Goal: Communication & Community: Participate in discussion

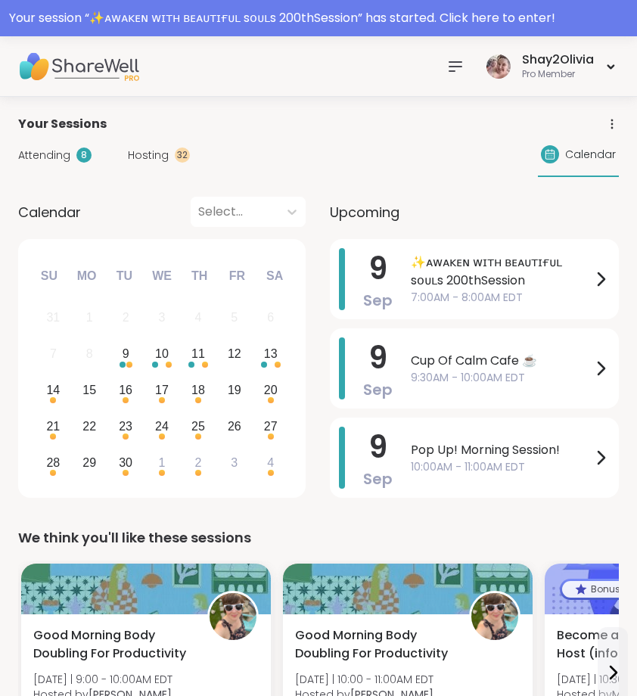
click at [520, 299] on span "7:00AM - 8:00AM EDT" at bounding box center [501, 298] width 181 height 16
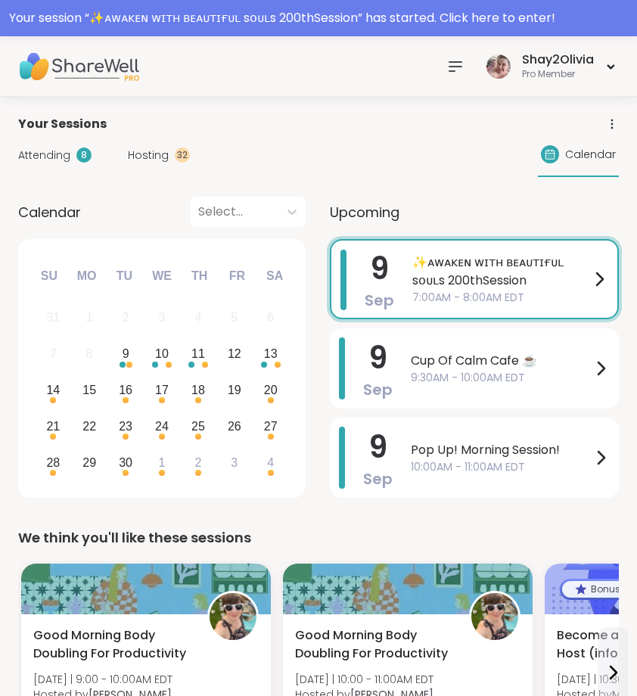
click at [520, 299] on button "Add to Calendar" at bounding box center [514, 285] width 135 height 36
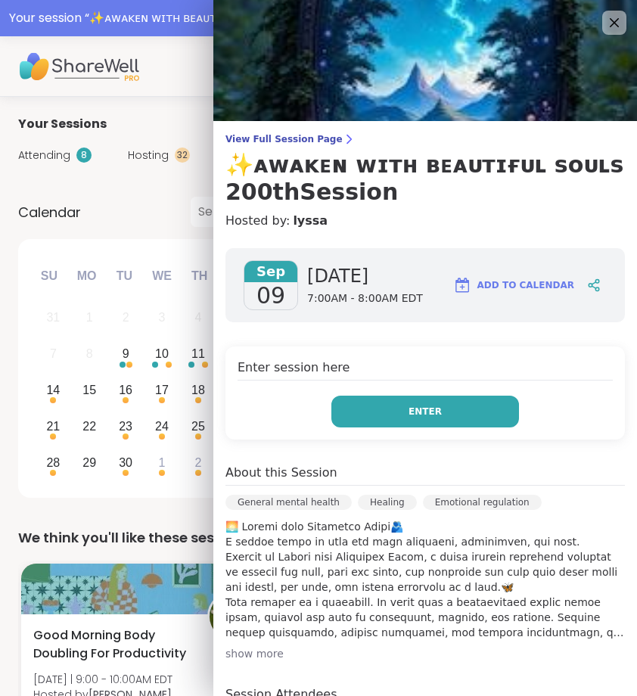
click at [460, 419] on button "Enter" at bounding box center [425, 412] width 188 height 32
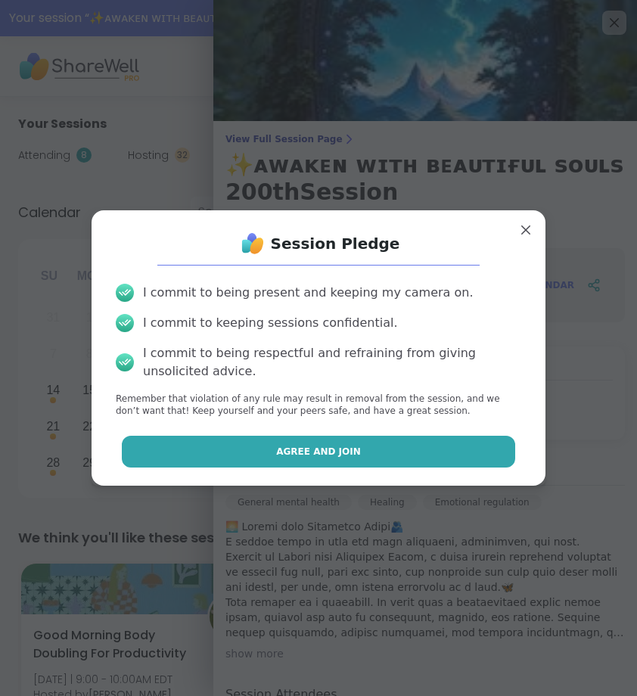
click at [460, 462] on button "Agree and Join" at bounding box center [319, 452] width 394 height 32
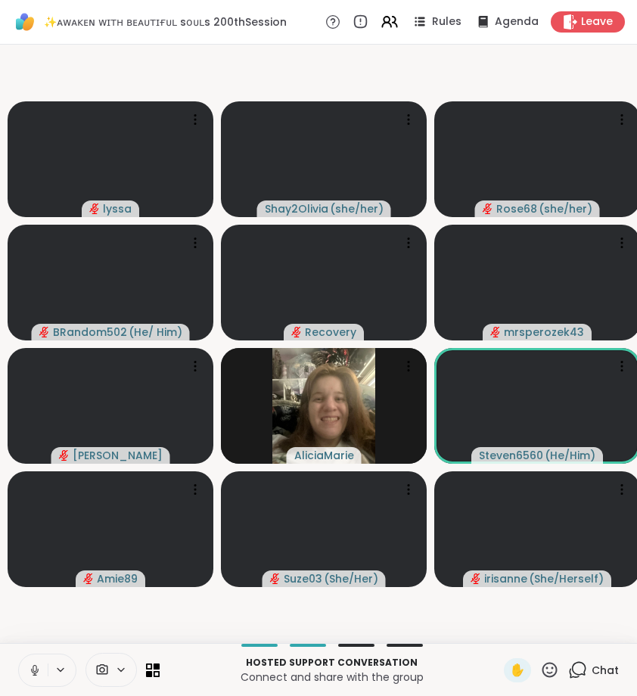
click at [44, 661] on button at bounding box center [33, 671] width 29 height 32
click at [579, 665] on icon at bounding box center [577, 670] width 19 height 19
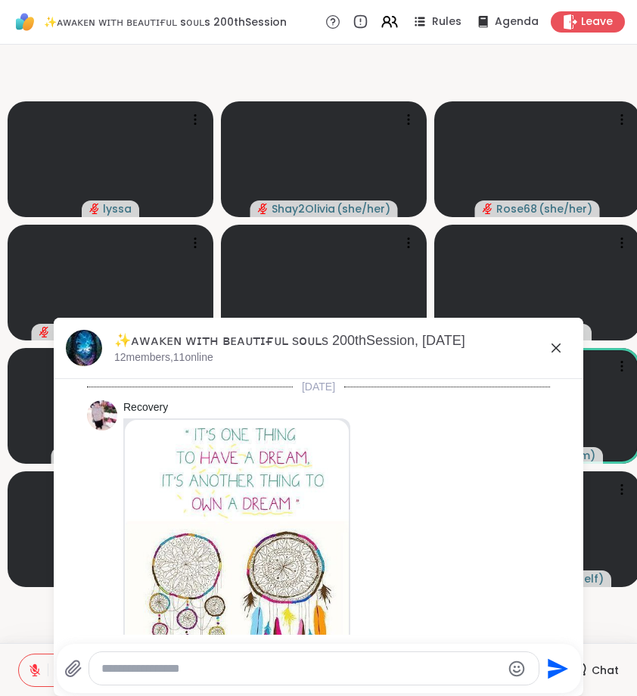
scroll to position [4075, 0]
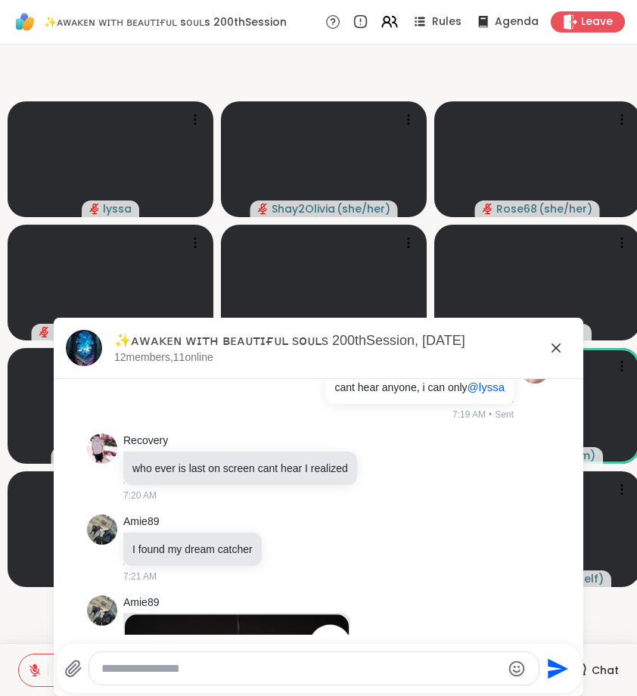
click at [501, 665] on textarea "Type your message" at bounding box center [301, 668] width 400 height 15
type textarea "*********"
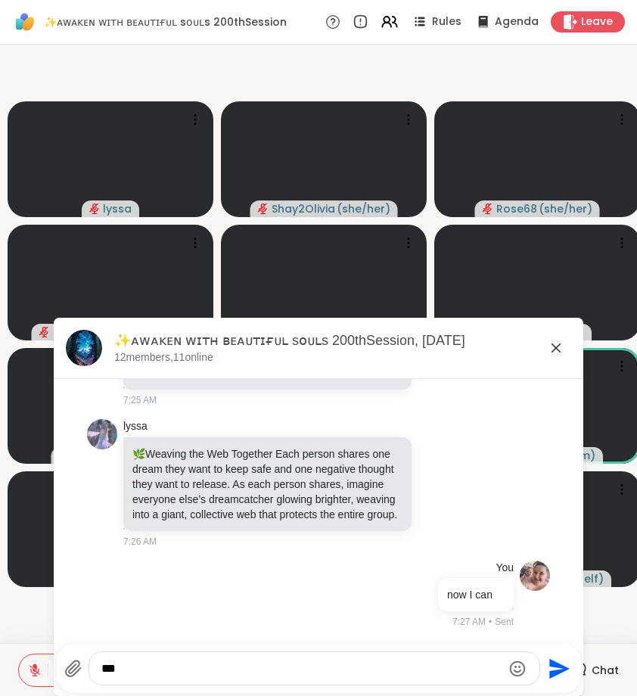
type textarea "****"
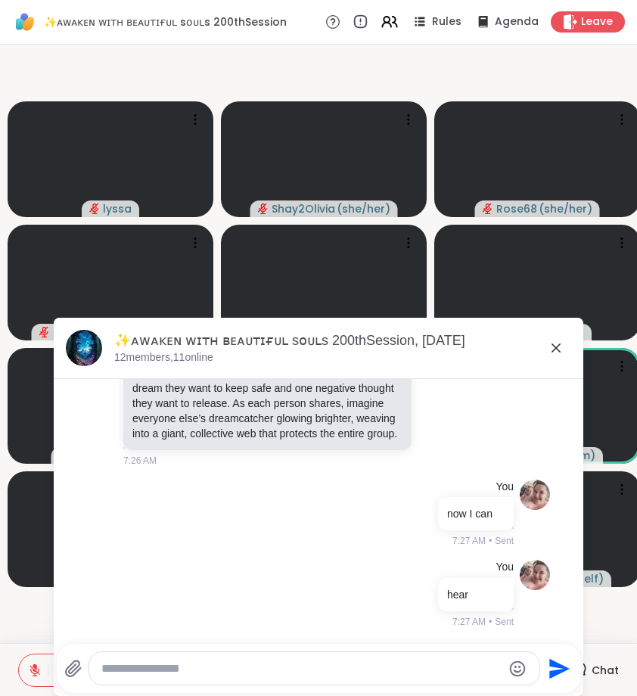
scroll to position [5926, 0]
click at [560, 353] on icon at bounding box center [556, 348] width 18 height 18
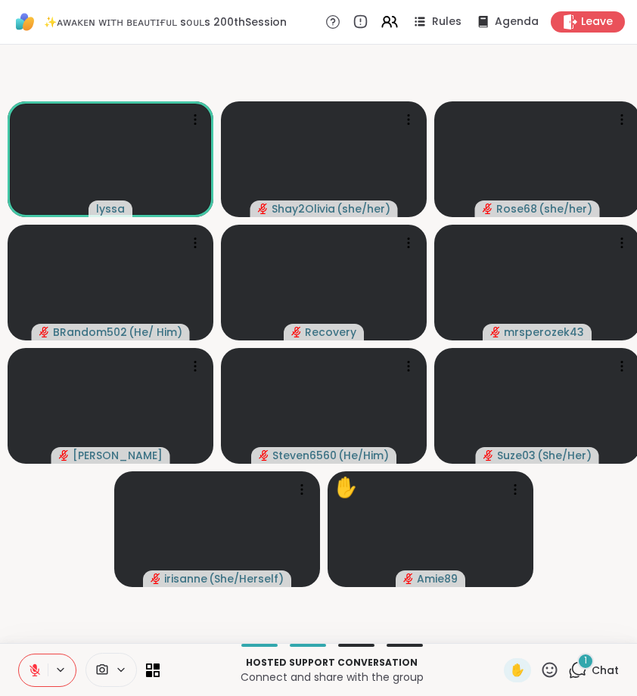
click at [586, 671] on icon at bounding box center [579, 669] width 14 height 14
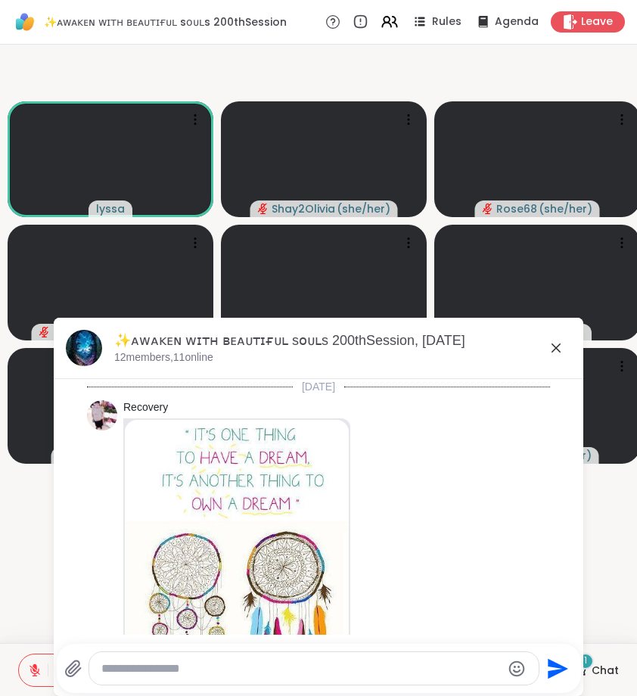
scroll to position [6088, 0]
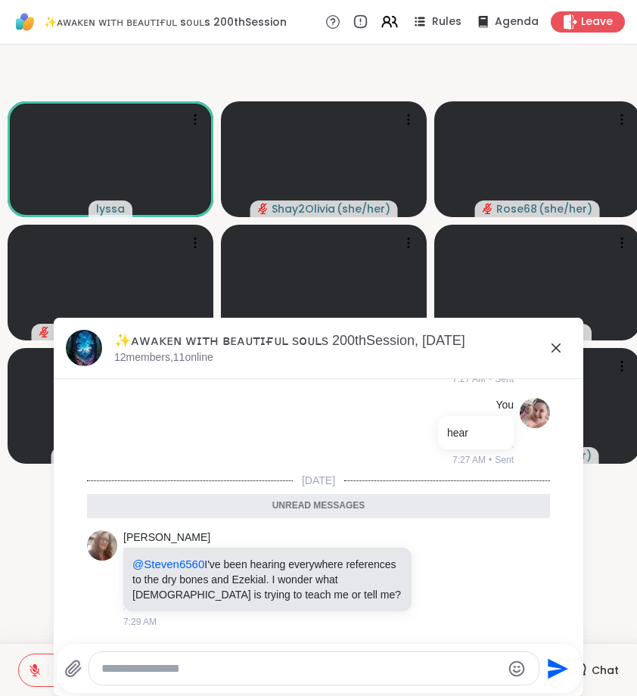
click at [555, 344] on icon at bounding box center [556, 348] width 18 height 18
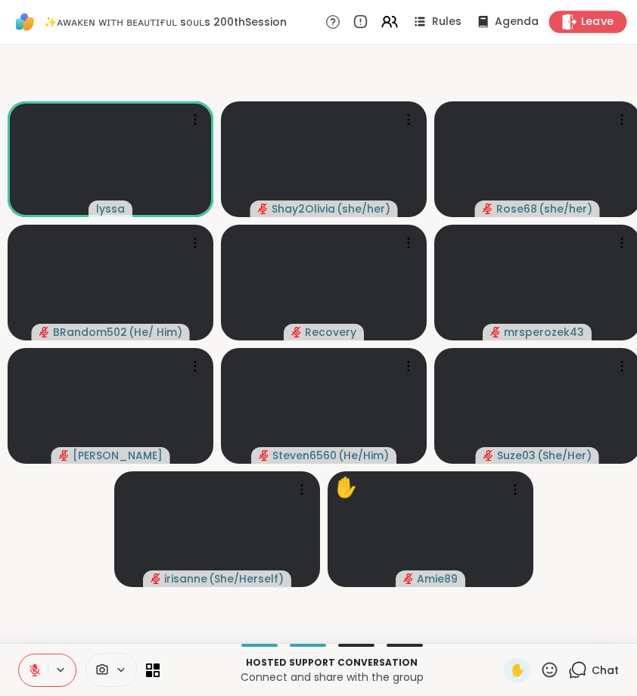
click at [585, 28] on span "Leave" at bounding box center [597, 22] width 33 height 16
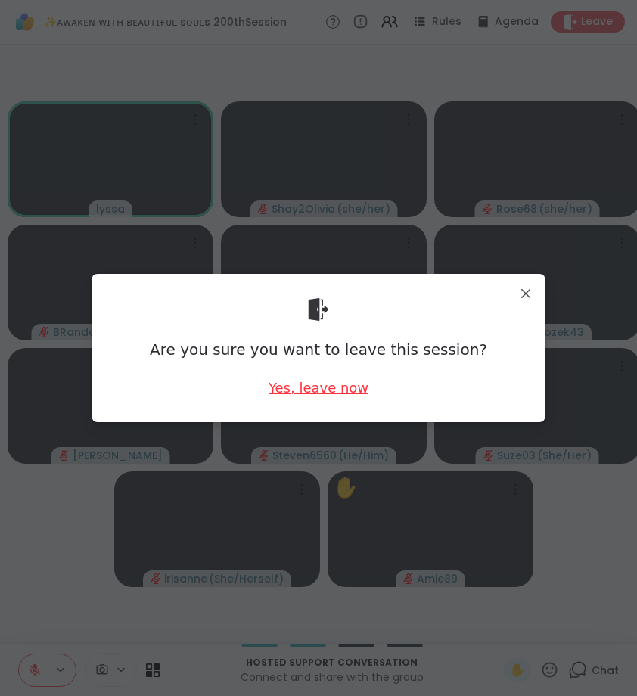
click at [344, 388] on div "Yes, leave now" at bounding box center [319, 387] width 100 height 19
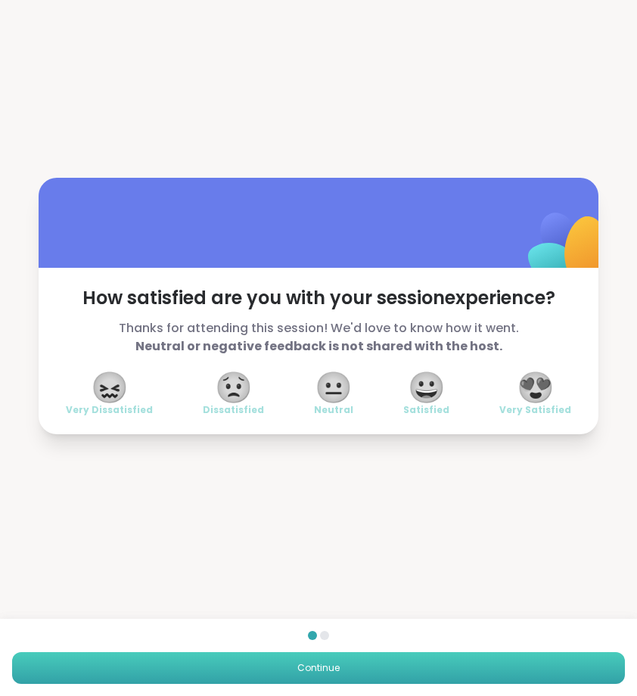
click at [309, 666] on span "Continue" at bounding box center [318, 668] width 42 height 14
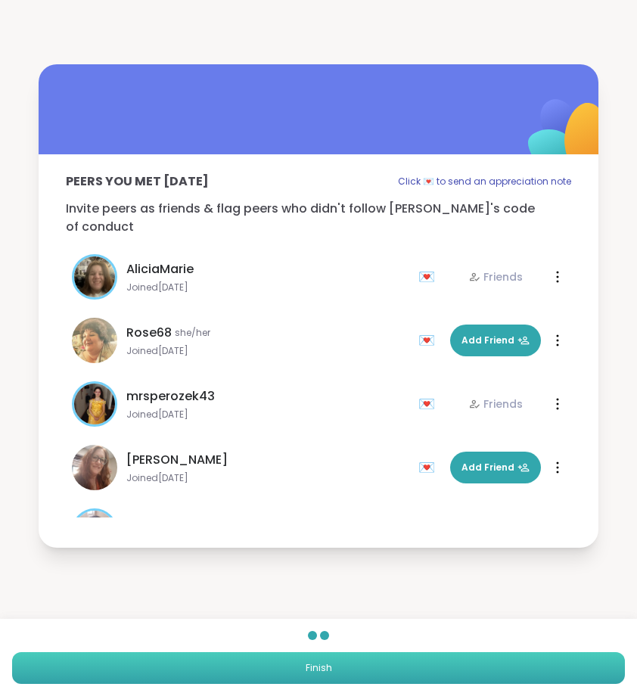
click at [300, 671] on button "Finish" at bounding box center [318, 668] width 613 height 32
click at [333, 674] on button "Finish" at bounding box center [318, 668] width 613 height 32
click at [340, 679] on button "Finish" at bounding box center [318, 668] width 613 height 32
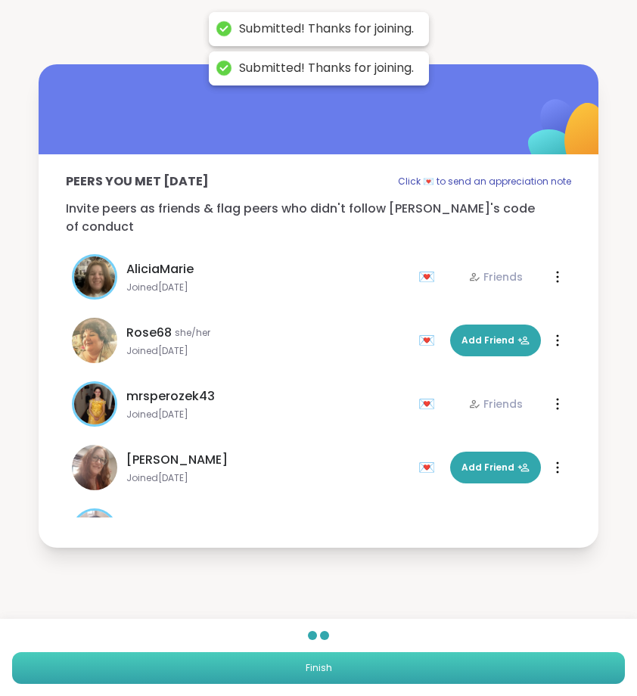
click at [340, 679] on button "Finish" at bounding box center [318, 668] width 613 height 32
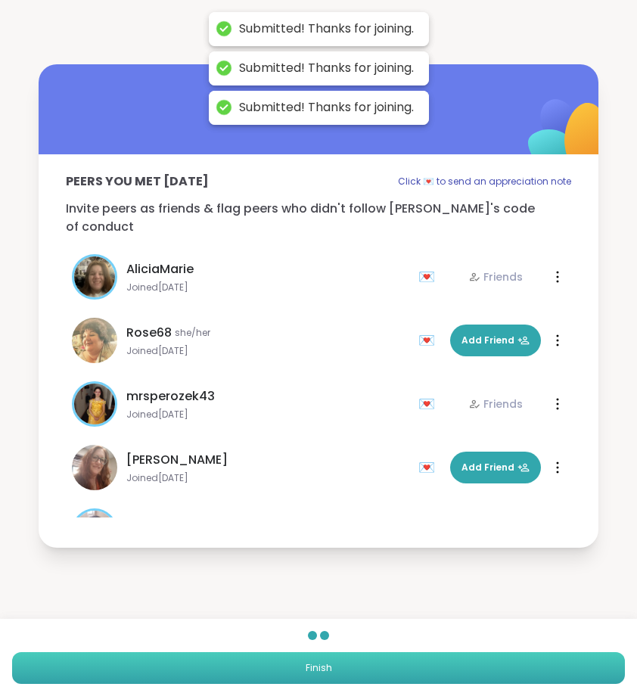
click at [340, 679] on button "Finish" at bounding box center [318, 668] width 613 height 32
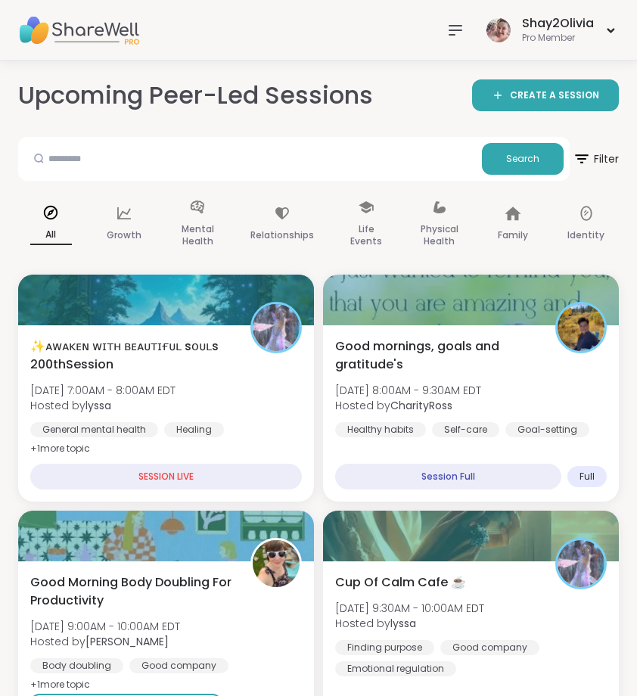
click at [448, 36] on icon at bounding box center [456, 30] width 18 height 18
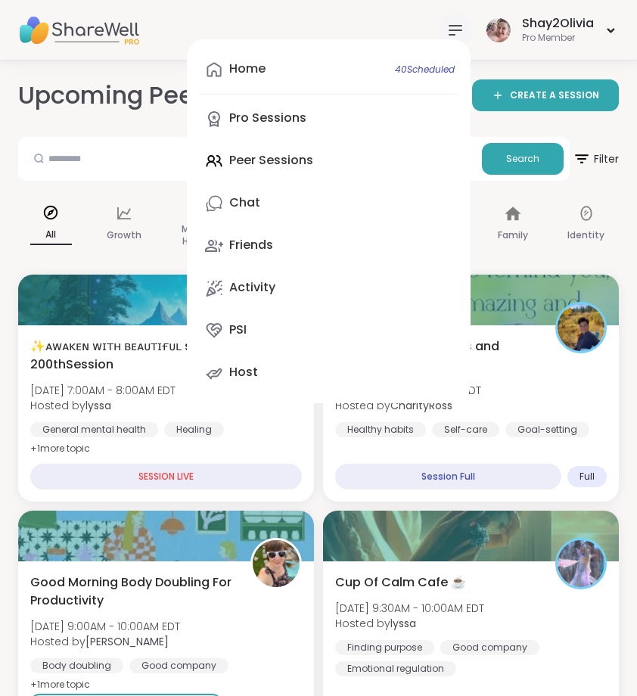
click at [448, 36] on icon at bounding box center [456, 30] width 18 height 18
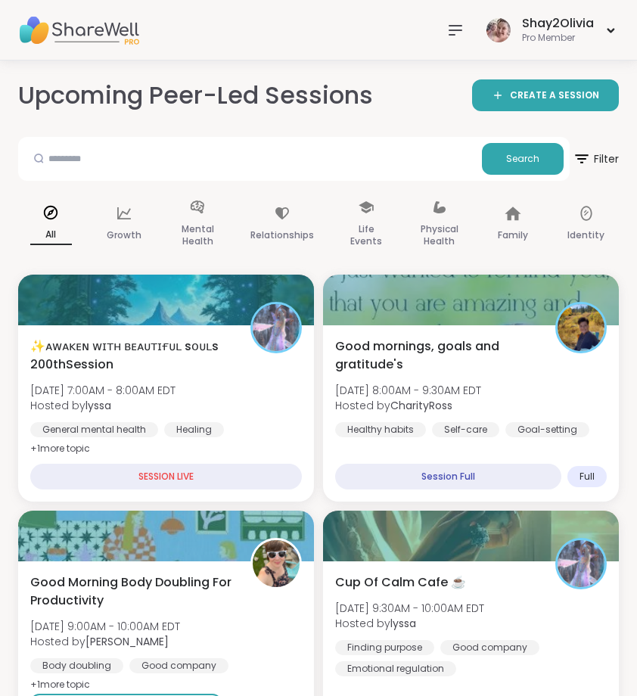
click at [448, 36] on icon at bounding box center [456, 30] width 18 height 18
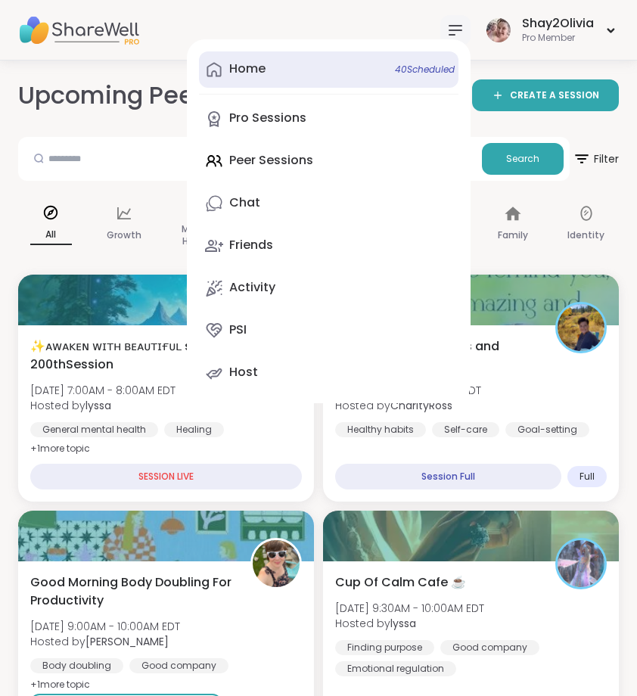
click at [285, 62] on link "Home 40 Scheduled" at bounding box center [329, 69] width 260 height 36
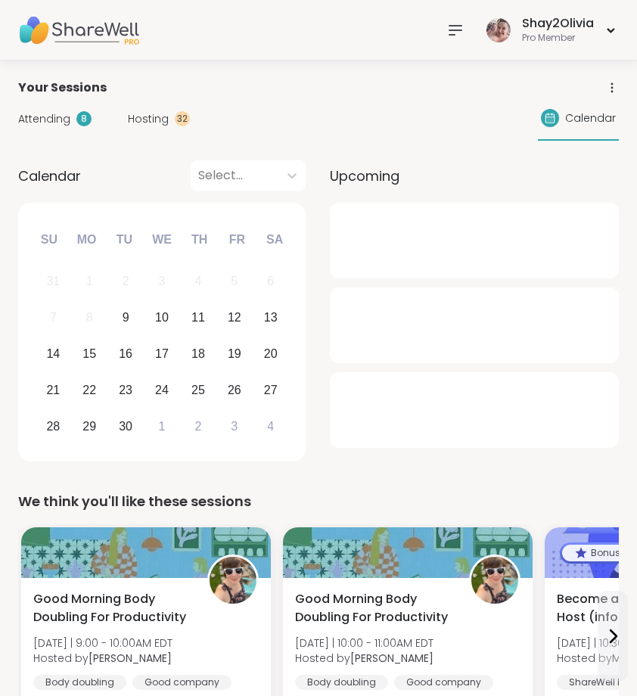
click at [175, 119] on div "32" at bounding box center [182, 118] width 15 height 15
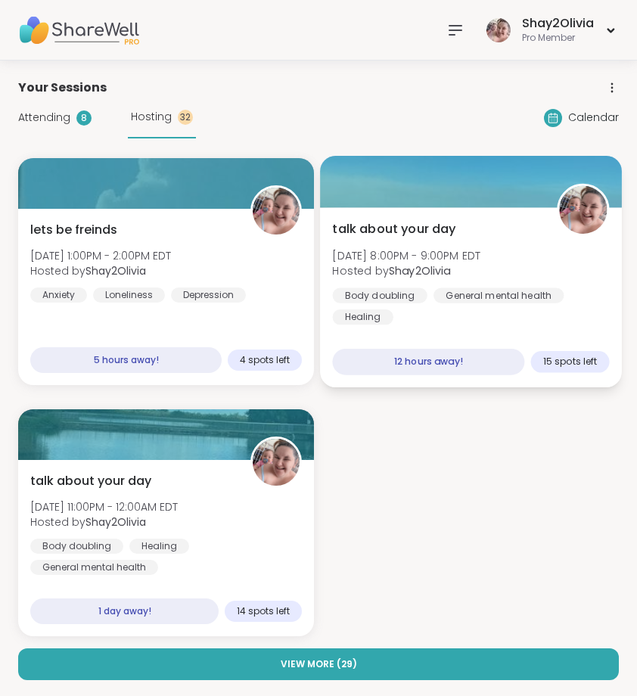
click at [429, 334] on div "talk about your day [DATE] 8:00PM - 9:00PM EDT Hosted by Shay2Olivia Body doubl…" at bounding box center [471, 297] width 302 height 180
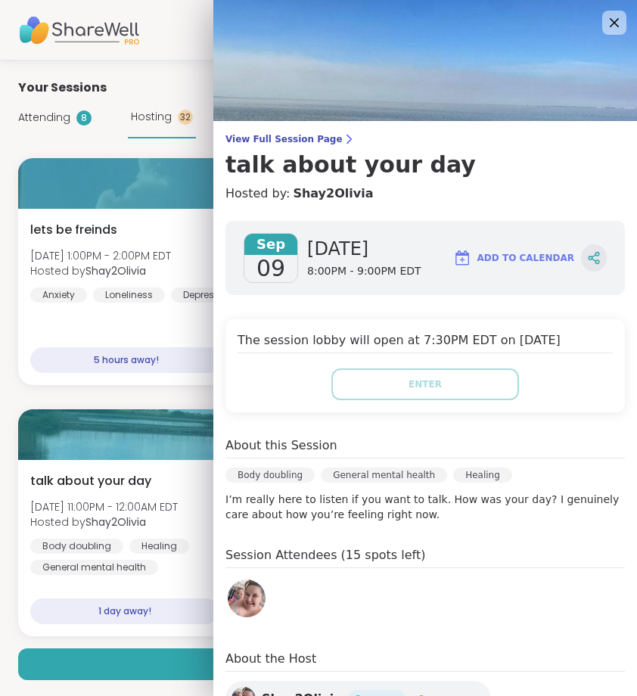
click at [587, 262] on icon at bounding box center [594, 258] width 14 height 14
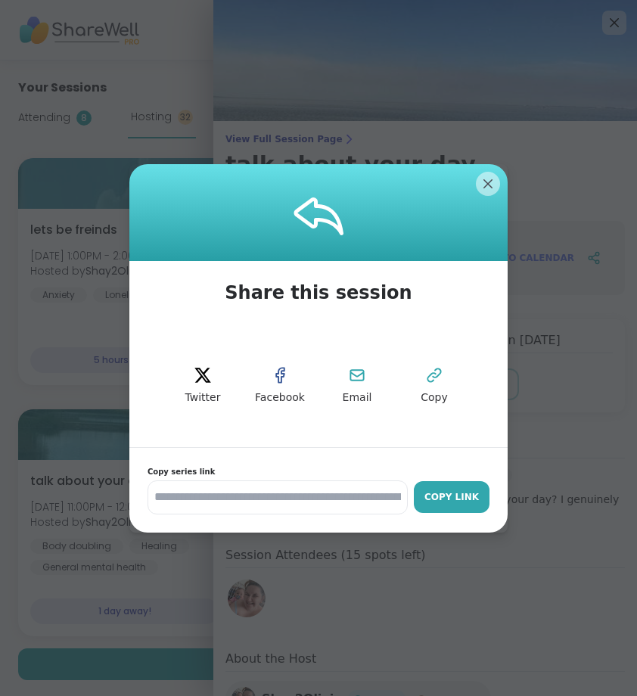
click at [472, 502] on div "Copy Link" at bounding box center [452, 497] width 61 height 14
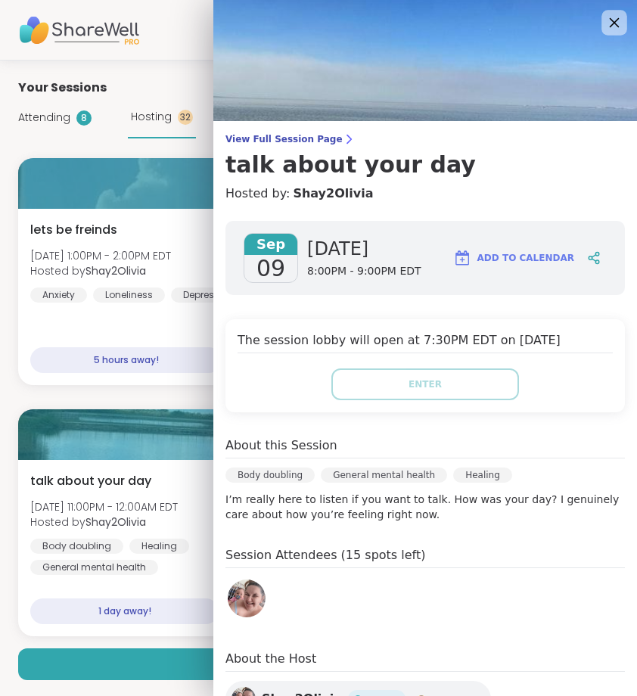
click at [608, 25] on icon at bounding box center [614, 22] width 19 height 19
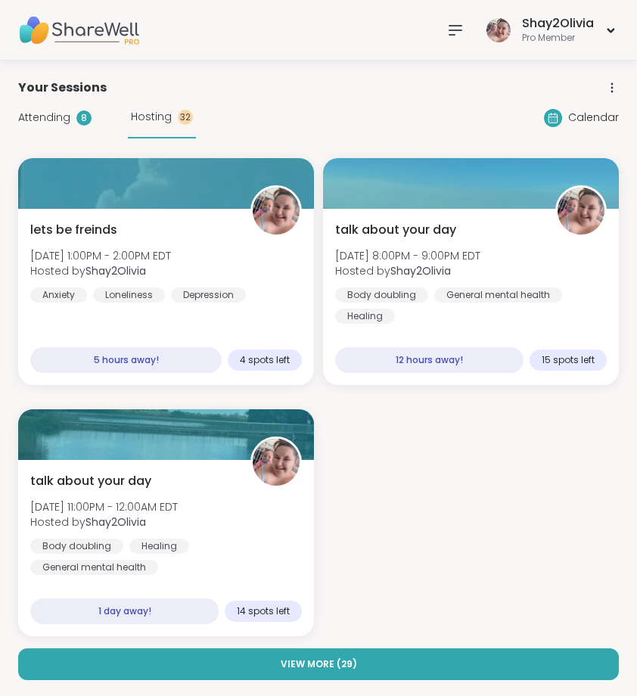
click at [459, 29] on icon at bounding box center [456, 30] width 18 height 18
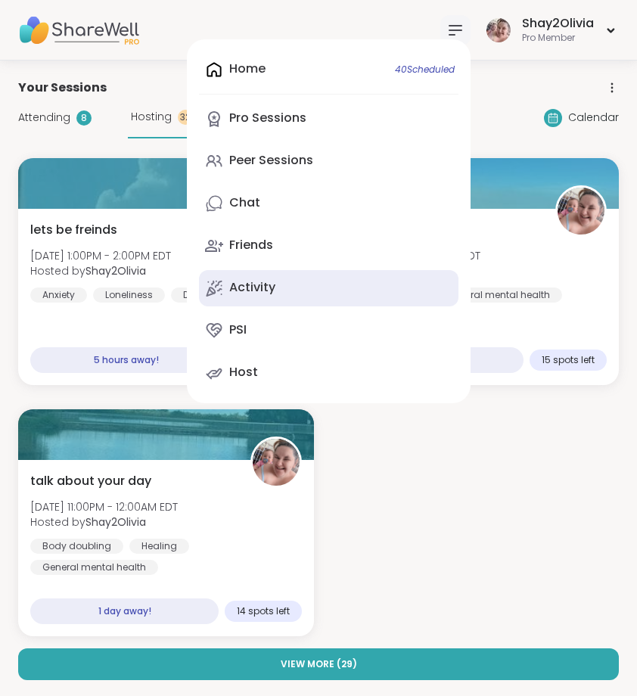
click at [275, 295] on div "Activity" at bounding box center [252, 287] width 46 height 17
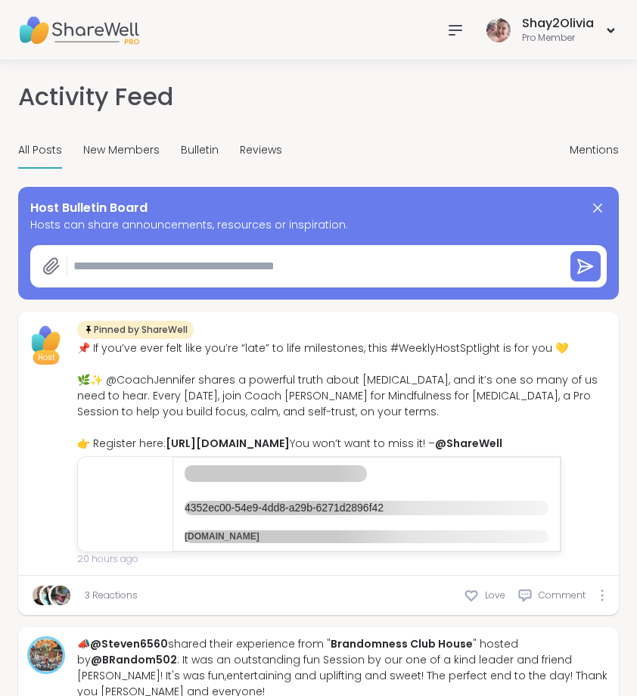
click at [139, 269] on textarea at bounding box center [312, 266] width 491 height 30
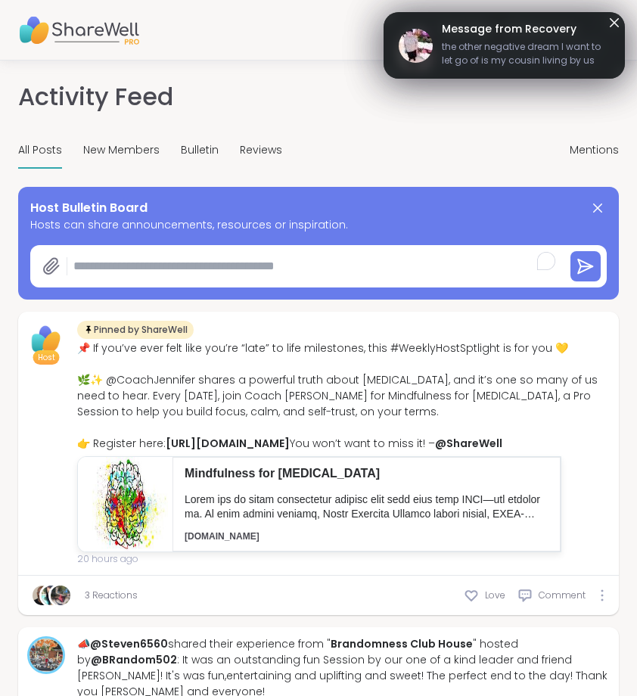
paste textarea "**********"
type textarea "*"
type textarea "**********"
type textarea "*"
type textarea "**********"
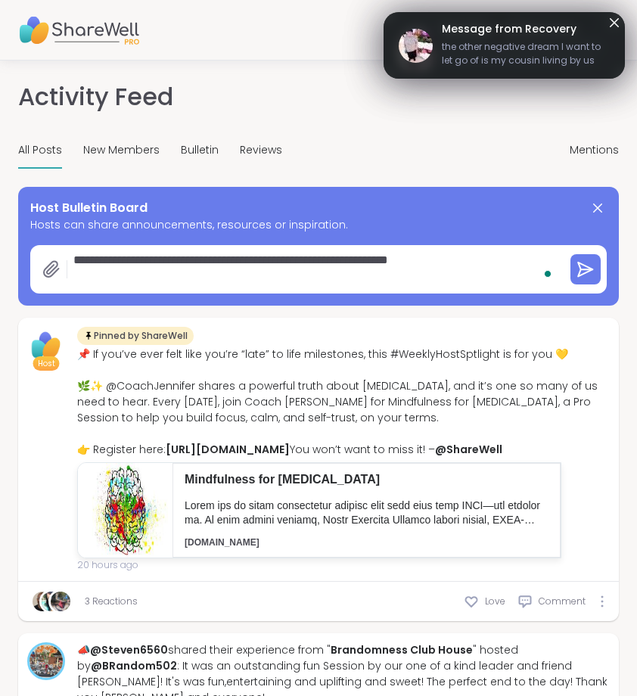
type textarea "*"
type textarea "**********"
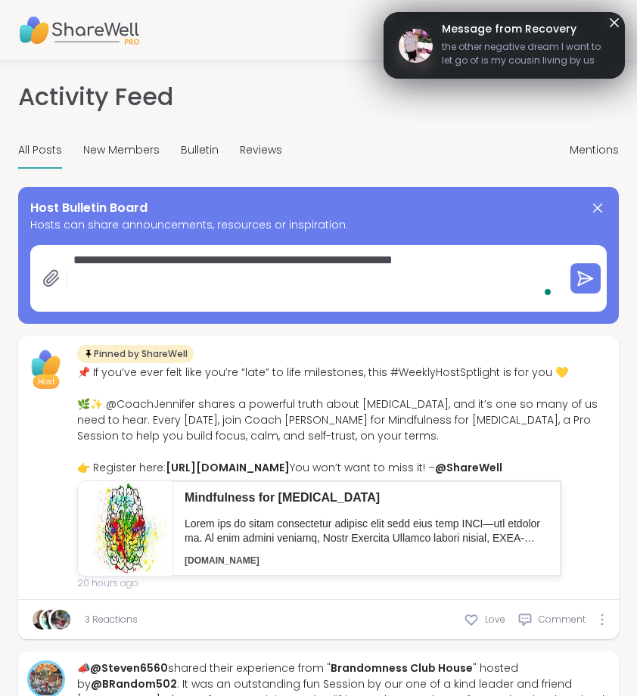
type textarea "*"
type textarea "**********"
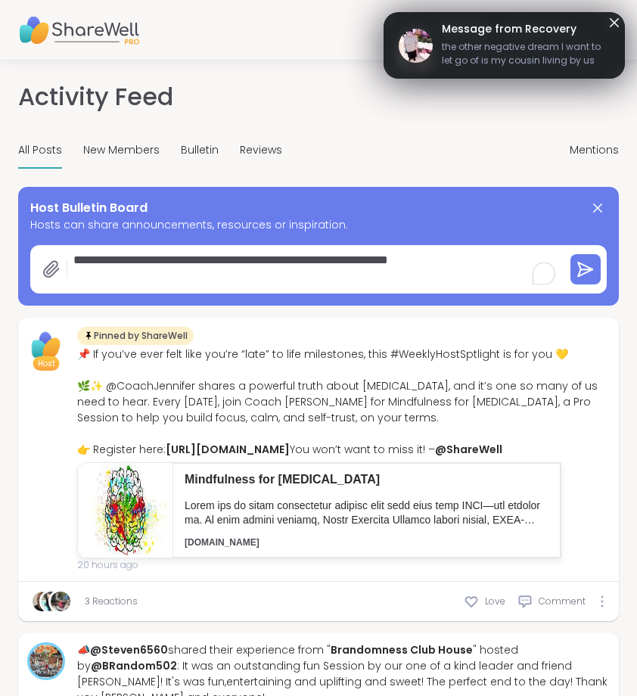
type textarea "*"
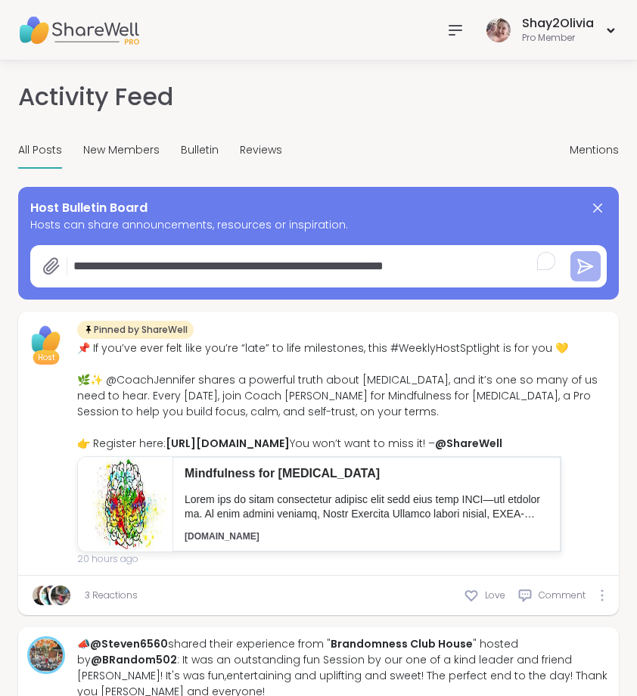
type textarea "**********"
click at [590, 266] on icon at bounding box center [587, 266] width 12 height 0
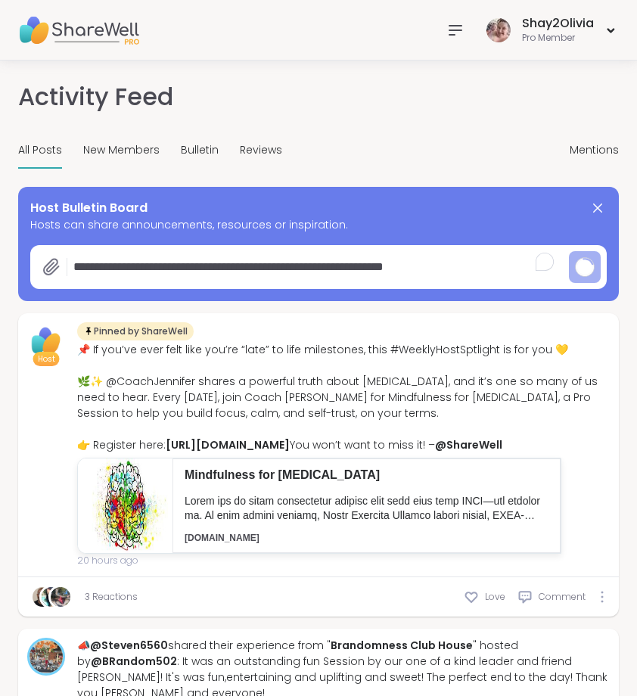
type textarea "*"
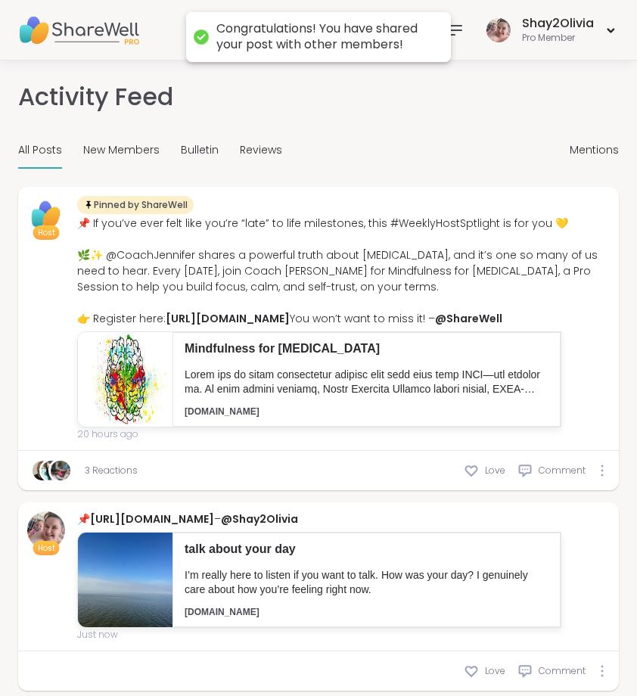
click at [434, 142] on div "All Posts New Members Bulletin Reviews Milestones Mentions" at bounding box center [318, 151] width 601 height 36
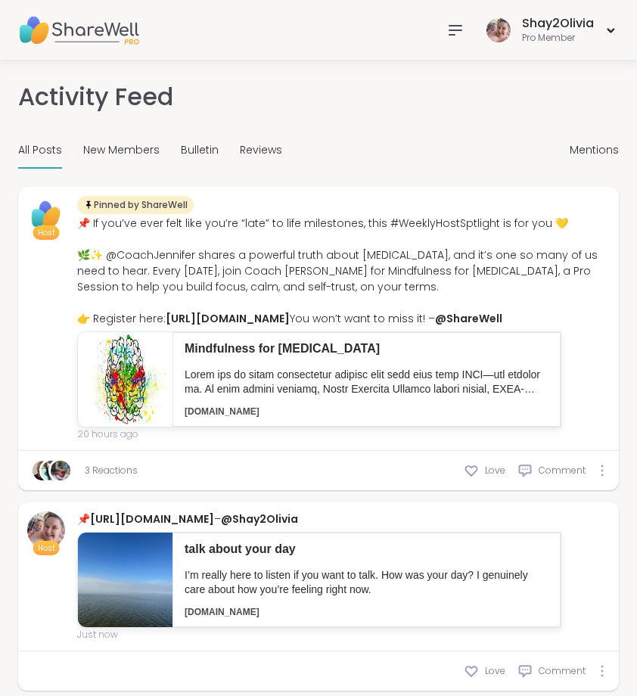
click at [452, 32] on icon at bounding box center [456, 30] width 18 height 18
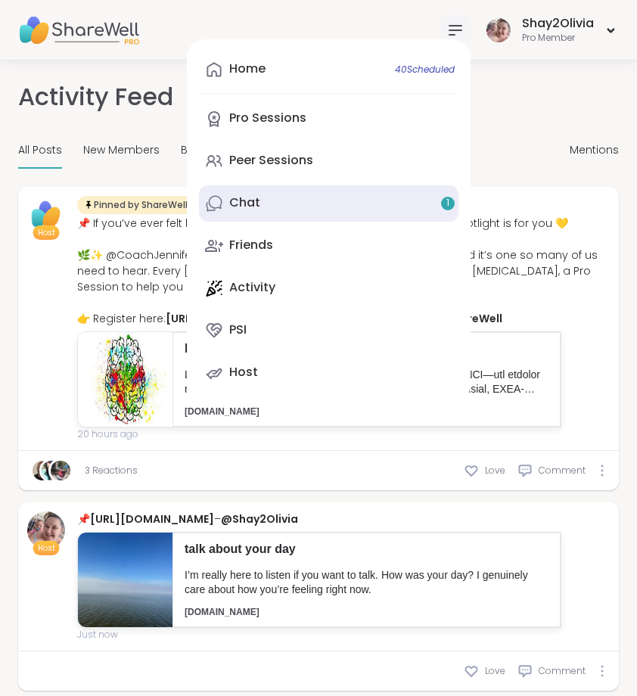
click at [329, 205] on link "Chat 1" at bounding box center [329, 203] width 260 height 36
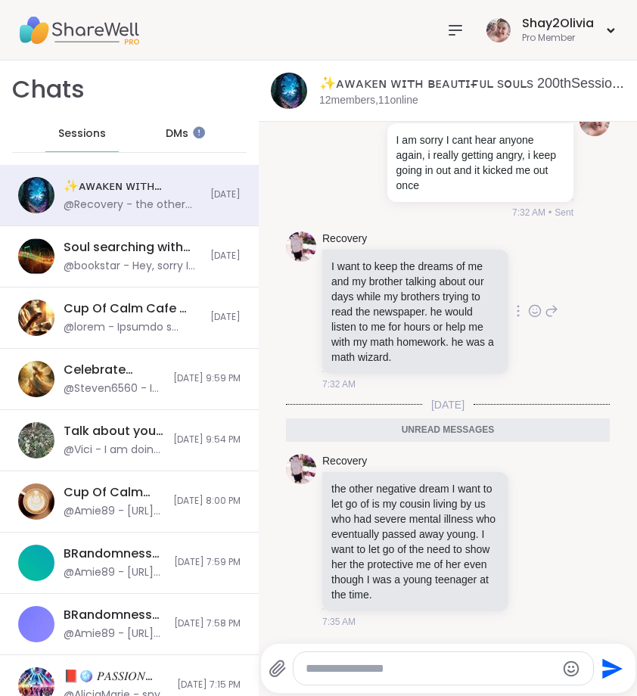
scroll to position [6993, 0]
click at [440, 22] on div "Shay2Olivia Pro Member" at bounding box center [318, 30] width 637 height 61
click at [453, 28] on icon at bounding box center [456, 30] width 18 height 18
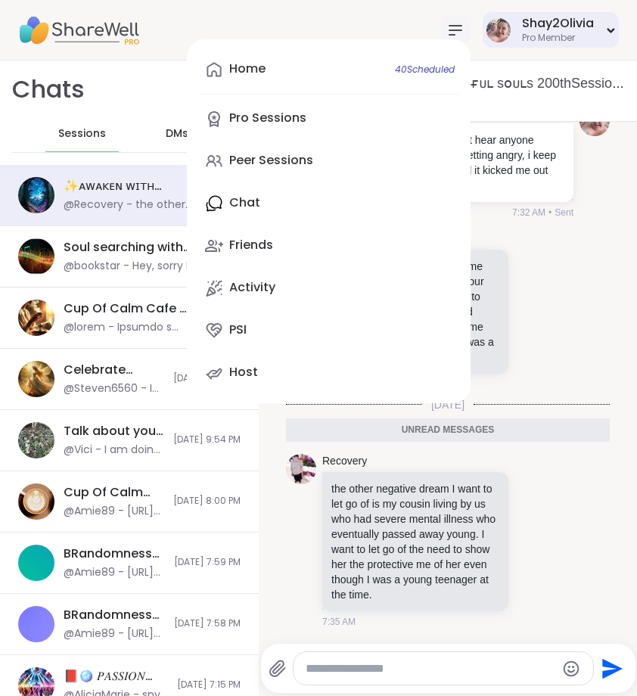
click at [518, 26] on div "Shay2Olivia Pro Member" at bounding box center [551, 30] width 136 height 36
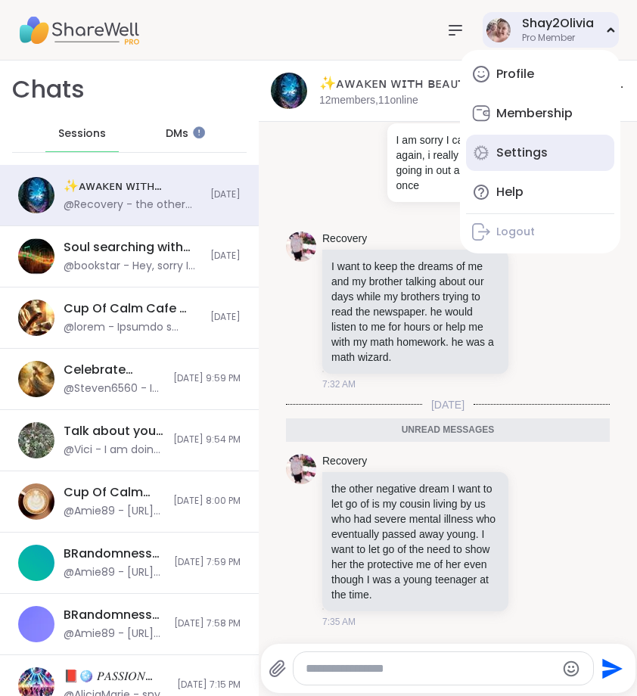
click at [531, 155] on div "Settings" at bounding box center [521, 153] width 51 height 17
select select "**"
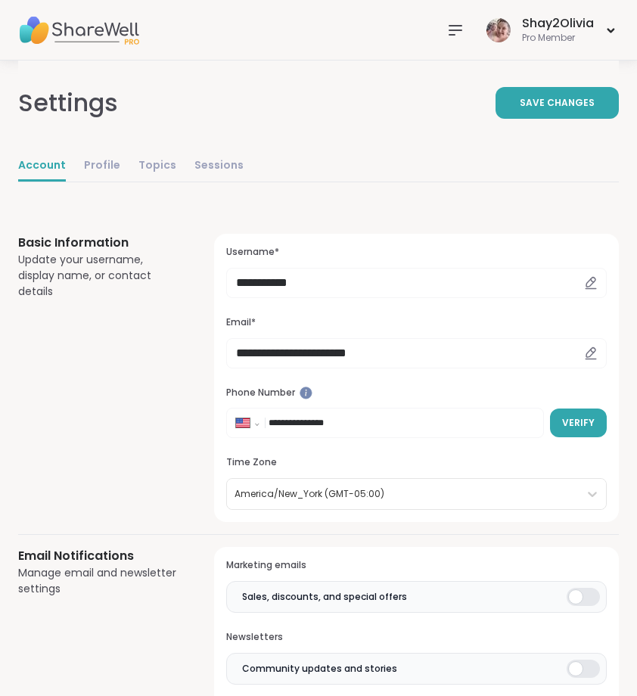
click at [551, 50] on div "Shay2Olivia Pro Member" at bounding box center [318, 30] width 637 height 61
click at [551, 30] on div "Shay2Olivia" at bounding box center [558, 23] width 72 height 17
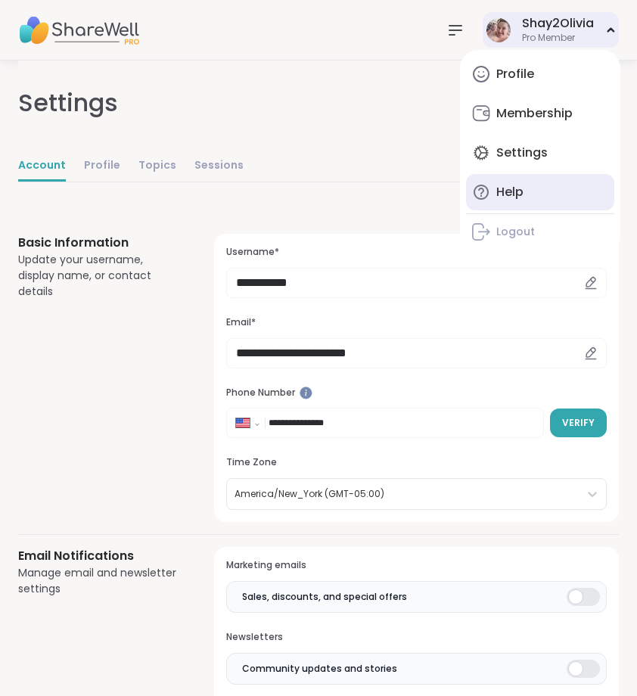
click at [513, 191] on div "Help" at bounding box center [509, 192] width 27 height 17
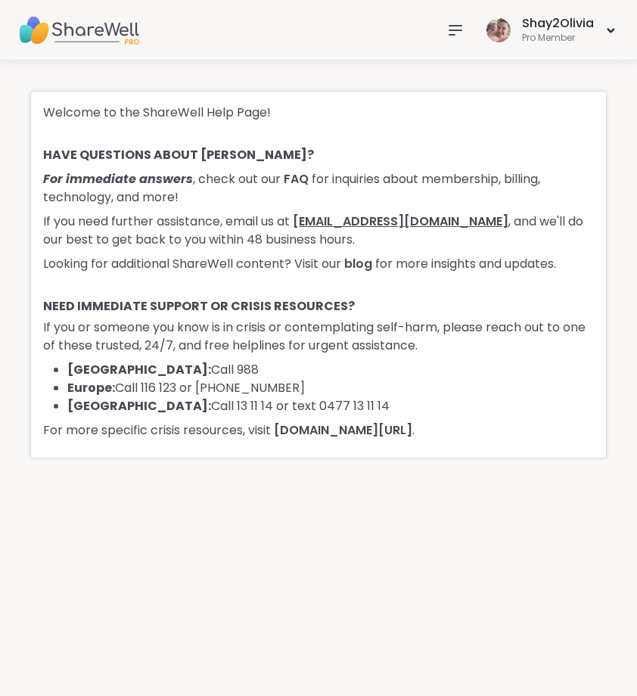
click at [352, 227] on link "[EMAIL_ADDRESS][DOMAIN_NAME]" at bounding box center [401, 221] width 216 height 17
click at [378, 217] on link "[EMAIL_ADDRESS][DOMAIN_NAME]" at bounding box center [401, 221] width 216 height 17
click at [386, 219] on link "[EMAIL_ADDRESS][DOMAIN_NAME]" at bounding box center [401, 221] width 216 height 17
click at [447, 222] on link "[EMAIL_ADDRESS][DOMAIN_NAME]" at bounding box center [401, 221] width 216 height 17
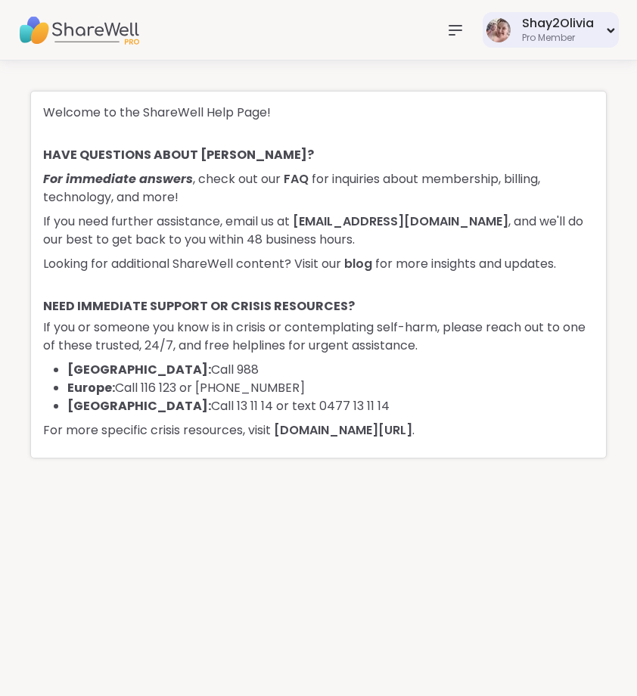
click at [532, 22] on div "Shay2Olivia" at bounding box center [558, 23] width 72 height 17
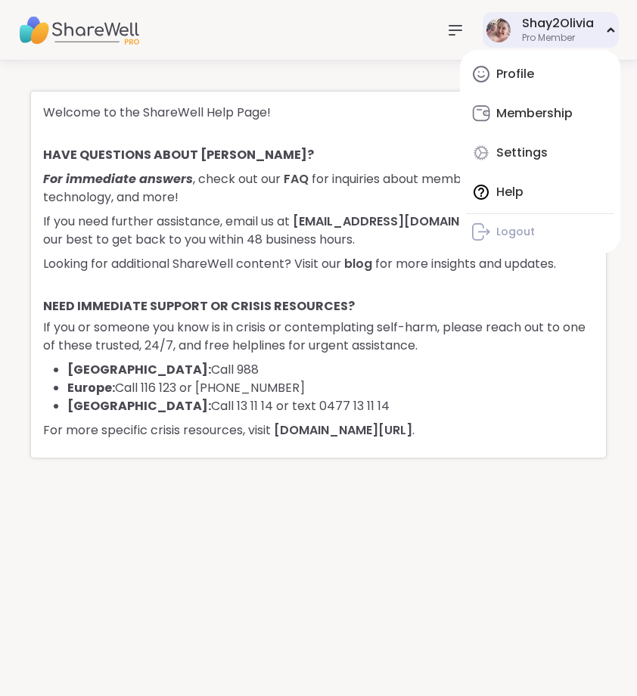
click at [524, 191] on div "Profile Membership Settings Help Logout" at bounding box center [540, 152] width 160 height 204
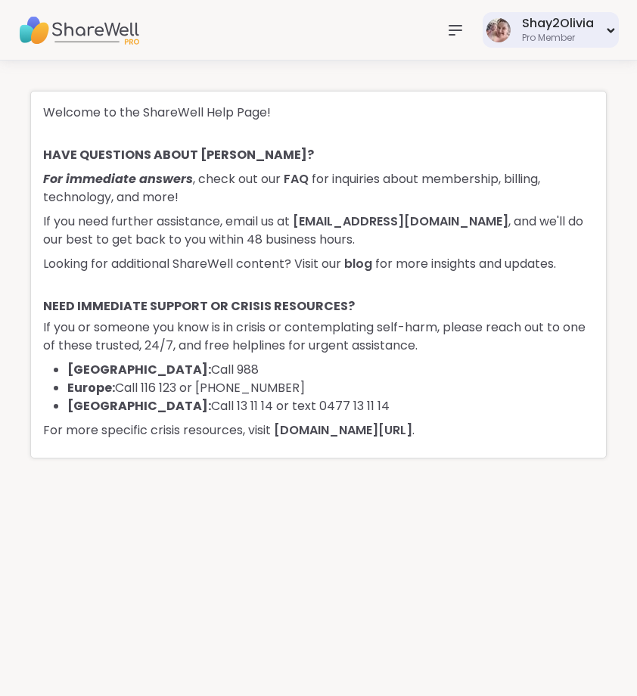
click at [524, 39] on div "Pro Member" at bounding box center [558, 38] width 72 height 13
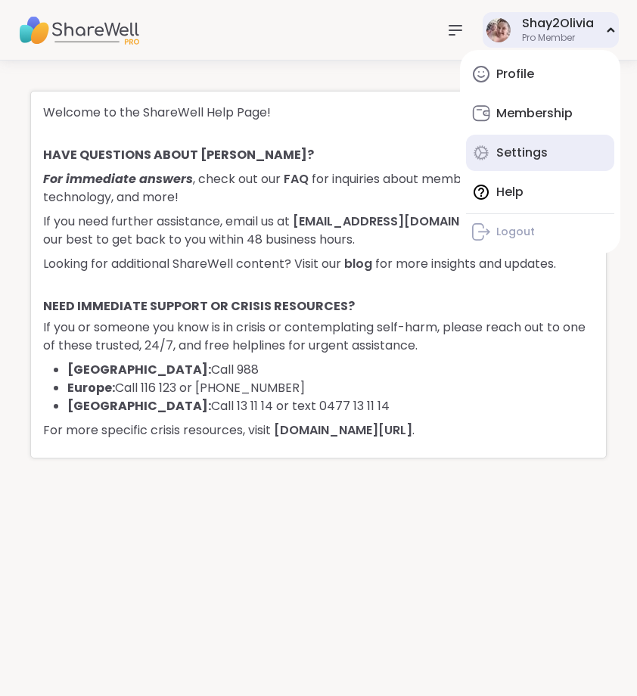
click at [511, 153] on div "Settings" at bounding box center [521, 153] width 51 height 17
select select "**"
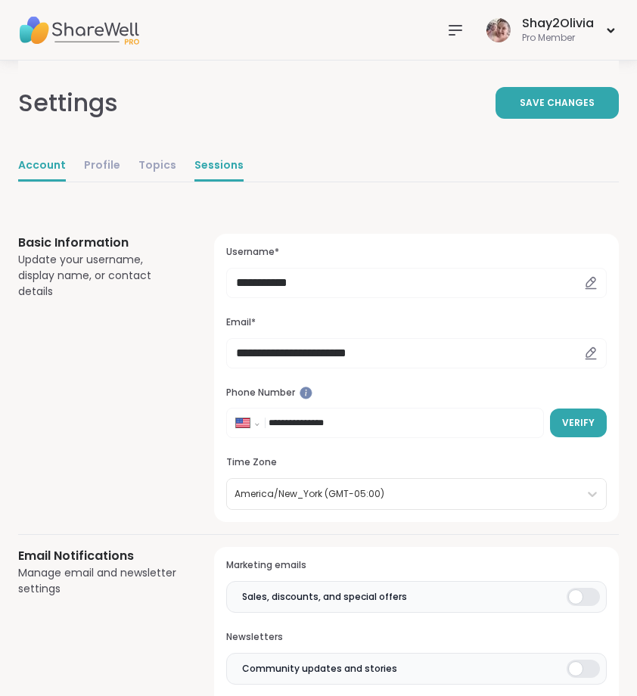
click at [221, 164] on link "Sessions" at bounding box center [218, 166] width 49 height 30
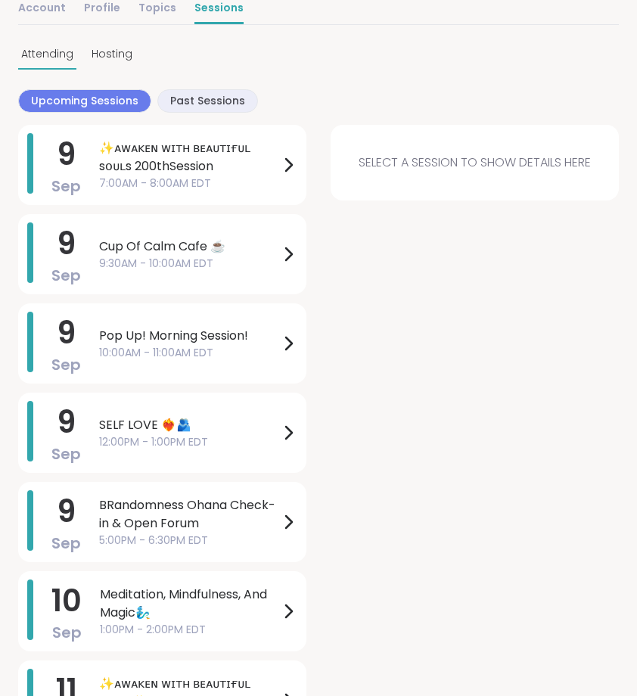
scroll to position [150, 0]
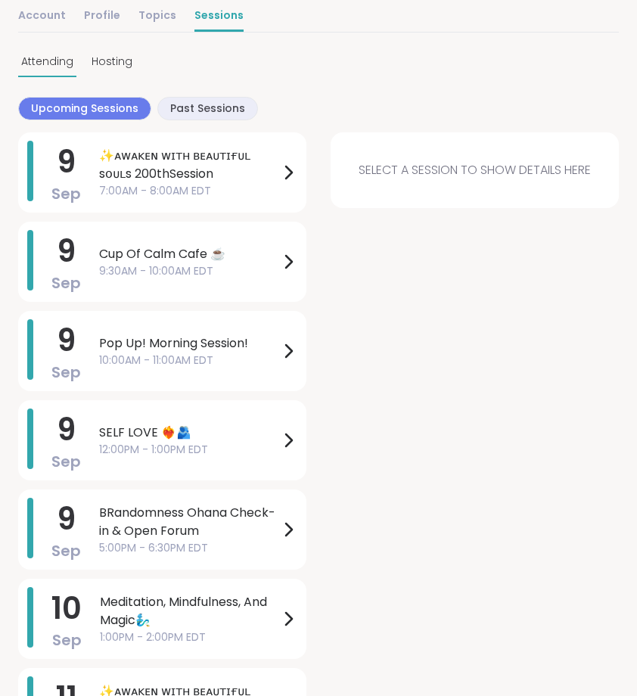
click at [204, 94] on div "Settings Account Profile Topics Sessions Attending Hosting Upcoming Sessions Pa…" at bounding box center [318, 374] width 601 height 927
click at [204, 105] on span "Past Sessions" at bounding box center [207, 109] width 75 height 16
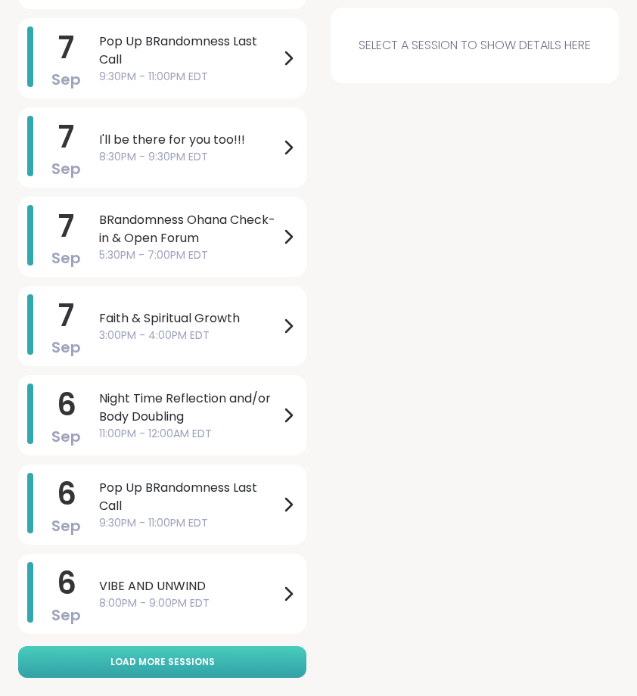
scroll to position [1425, 0]
click at [254, 671] on button "Load more sessions" at bounding box center [162, 662] width 288 height 32
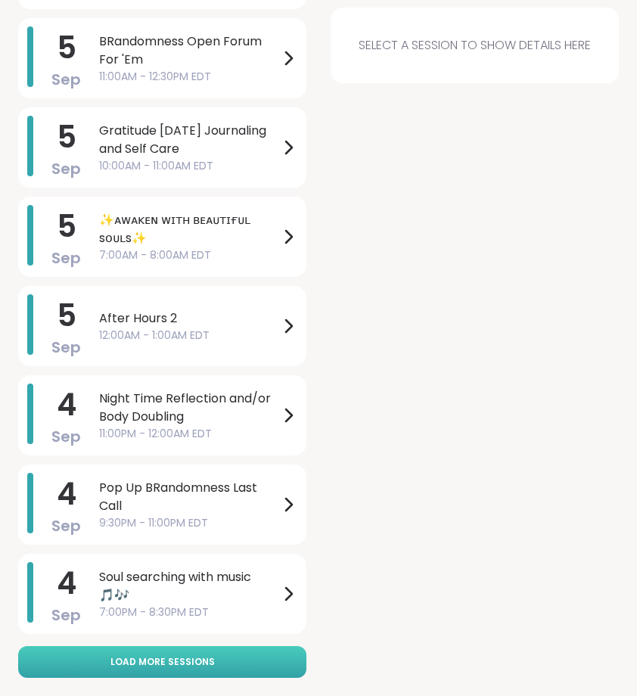
scroll to position [3211, 0]
click at [234, 653] on button "Load more sessions" at bounding box center [162, 662] width 288 height 32
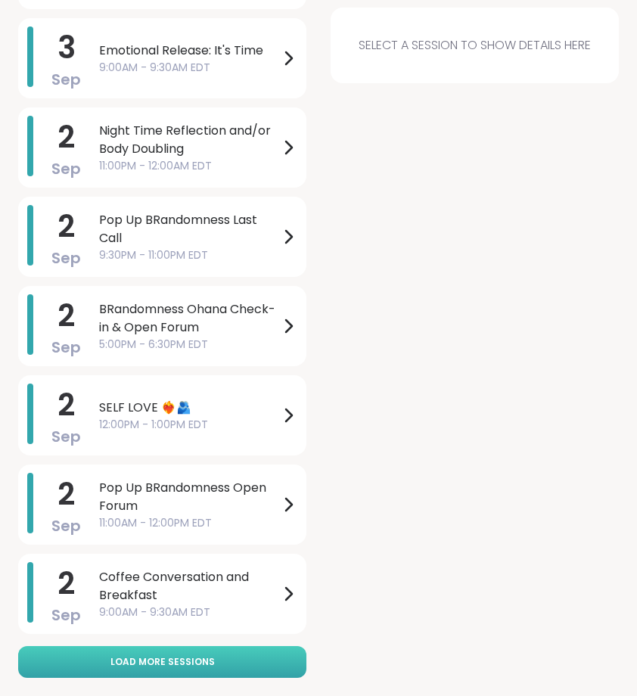
click at [232, 665] on button "Load more sessions" at bounding box center [162, 662] width 288 height 32
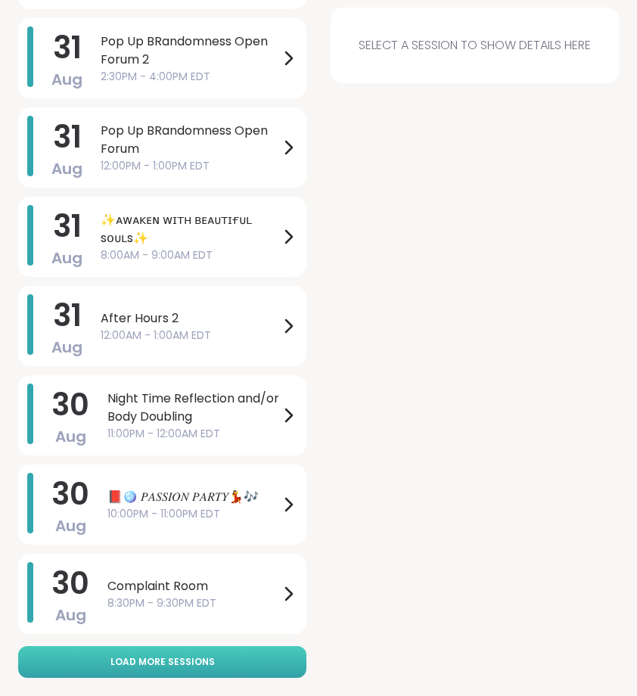
scroll to position [6783, 0]
click at [229, 661] on button "Load more sessions" at bounding box center [162, 662] width 288 height 32
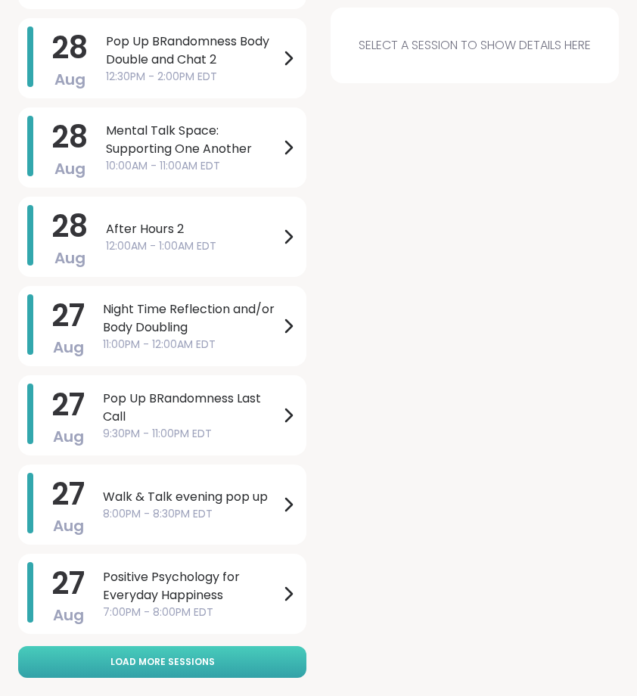
scroll to position [8569, 0]
click at [223, 676] on button "Load more sessions" at bounding box center [162, 662] width 288 height 32
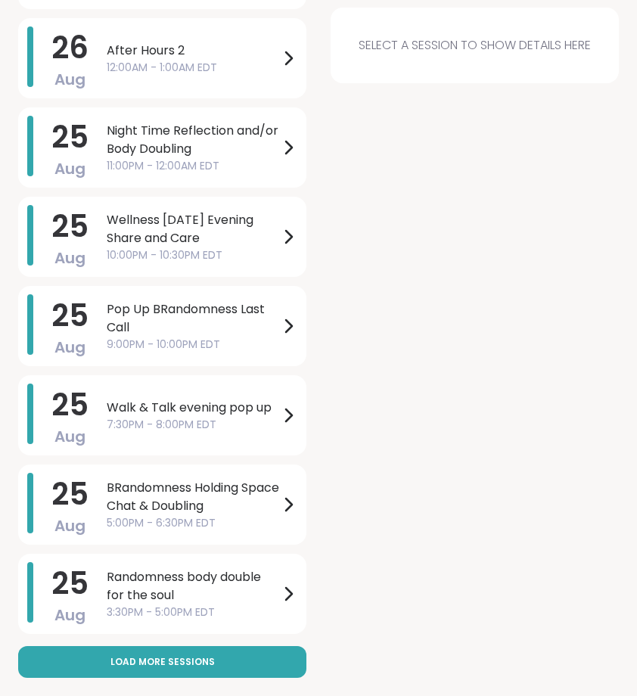
scroll to position [10355, 0]
click at [199, 663] on span "Load more sessions" at bounding box center [162, 662] width 104 height 14
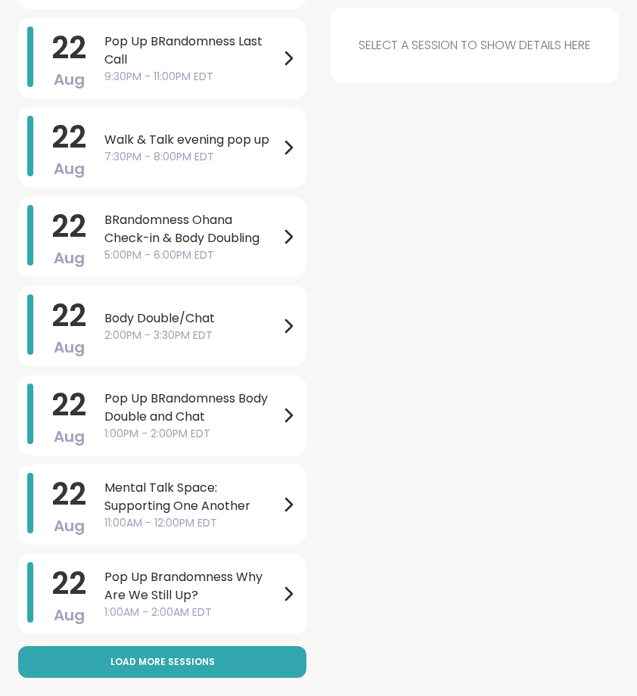
scroll to position [12141, 0]
click at [199, 663] on span "Load more sessions" at bounding box center [162, 662] width 104 height 14
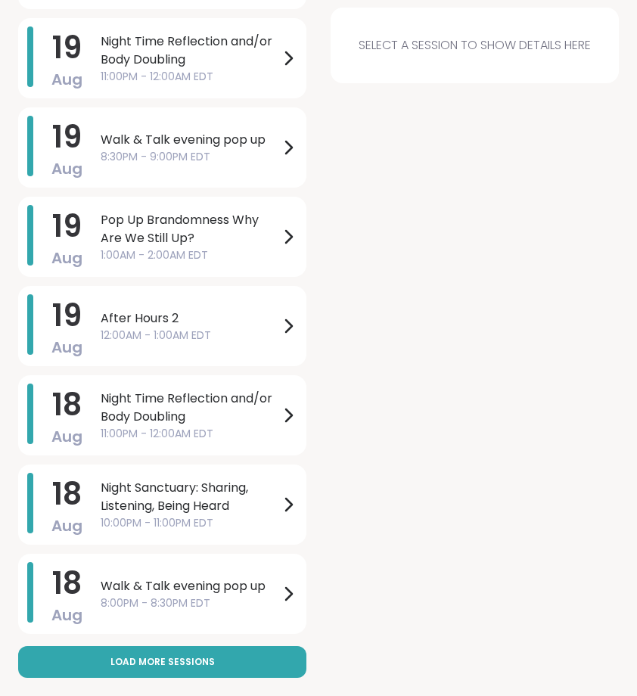
scroll to position [13927, 0]
click at [199, 663] on span "Load more sessions" at bounding box center [162, 662] width 104 height 14
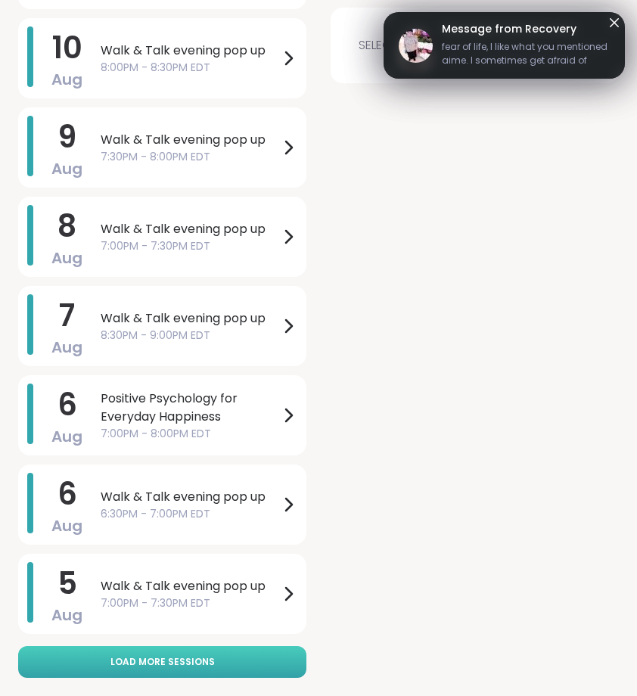
scroll to position [15713, 0]
click at [191, 646] on button "Load more sessions" at bounding box center [162, 662] width 288 height 32
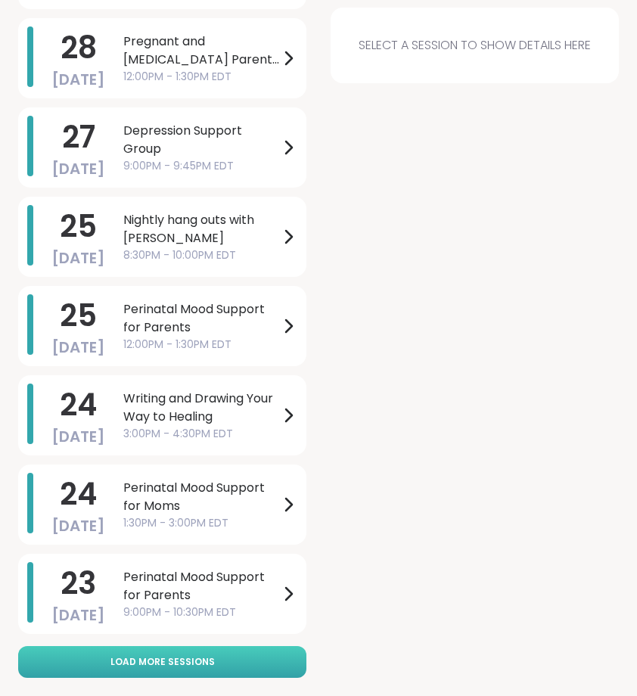
click at [192, 661] on span "Load more sessions" at bounding box center [162, 662] width 104 height 14
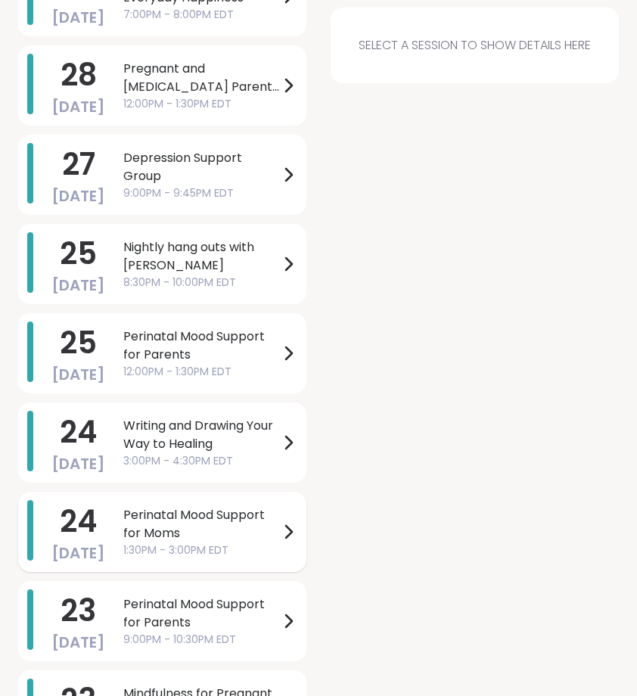
scroll to position [17477, 0]
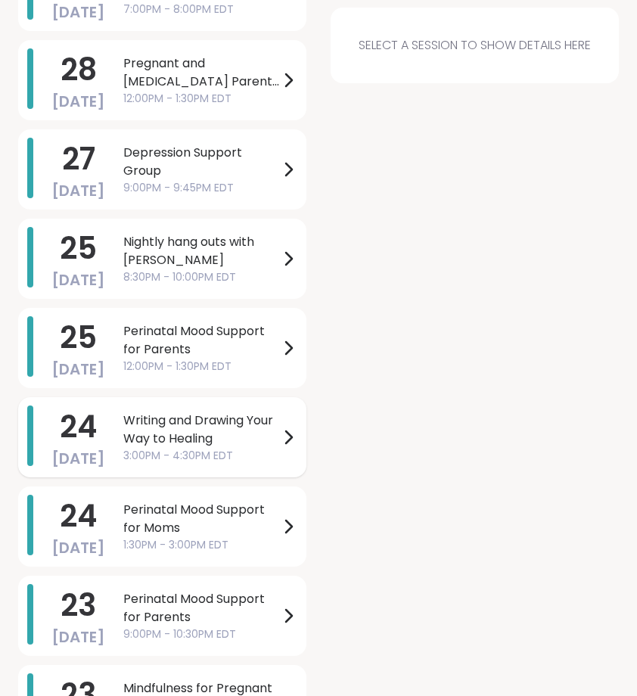
click at [278, 433] on span "Writing and Drawing Your Way to Healing" at bounding box center [201, 430] width 156 height 36
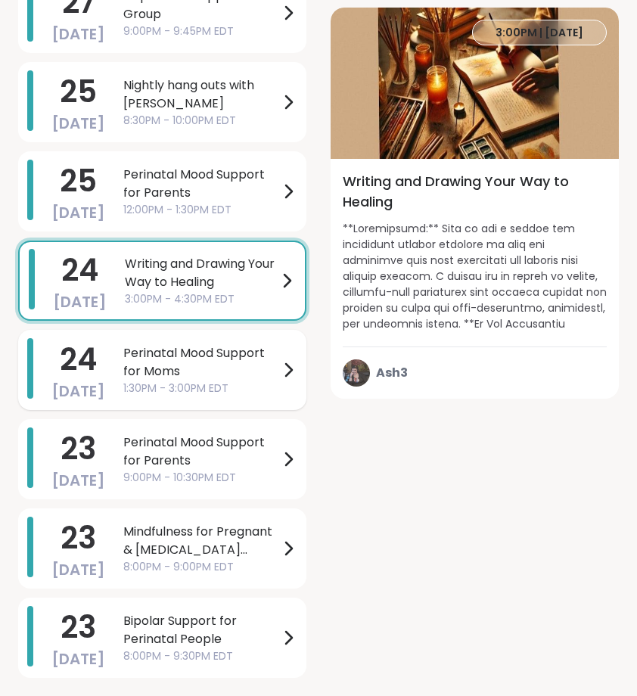
scroll to position [17634, 0]
click at [271, 630] on span "Bipolar Support for Perinatal People" at bounding box center [201, 630] width 156 height 36
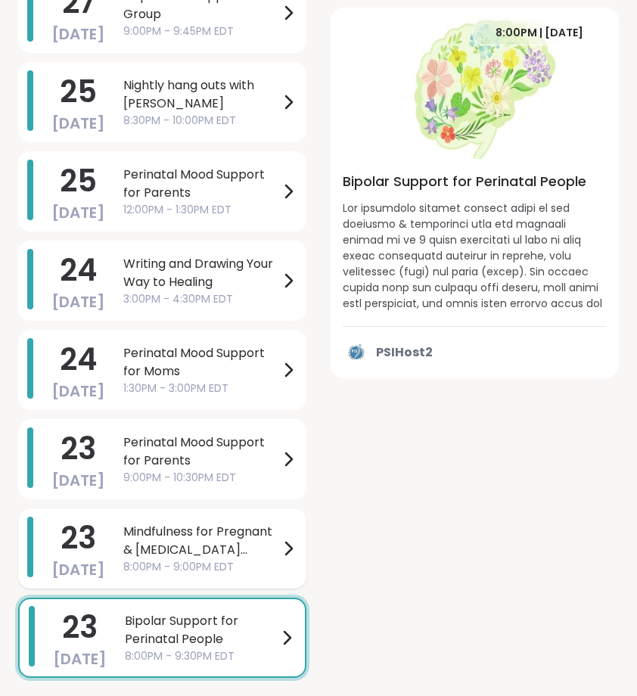
click at [268, 554] on span "Mindfulness for Pregnant & [MEDICAL_DATA] Parents" at bounding box center [201, 541] width 156 height 36
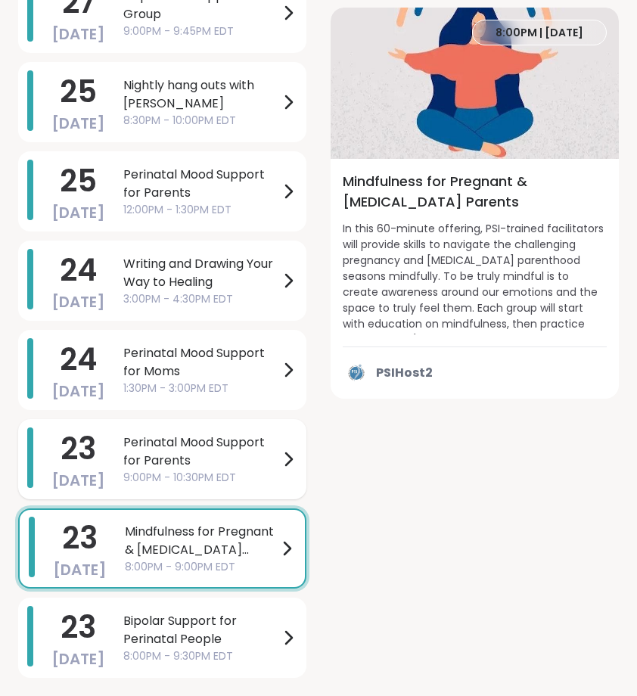
click at [267, 489] on div "[DATE] Perinatal Mood Support for Parents 9:00PM - 10:30PM EDT" at bounding box center [162, 459] width 288 height 80
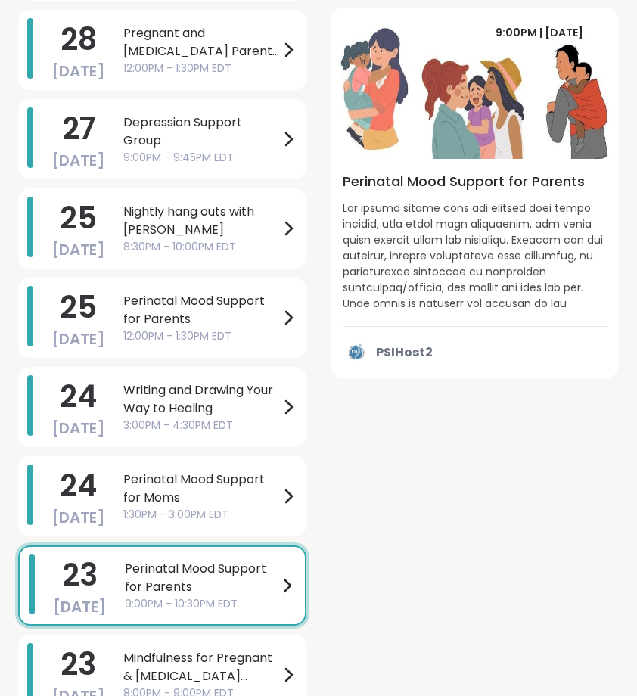
scroll to position [17505, 0]
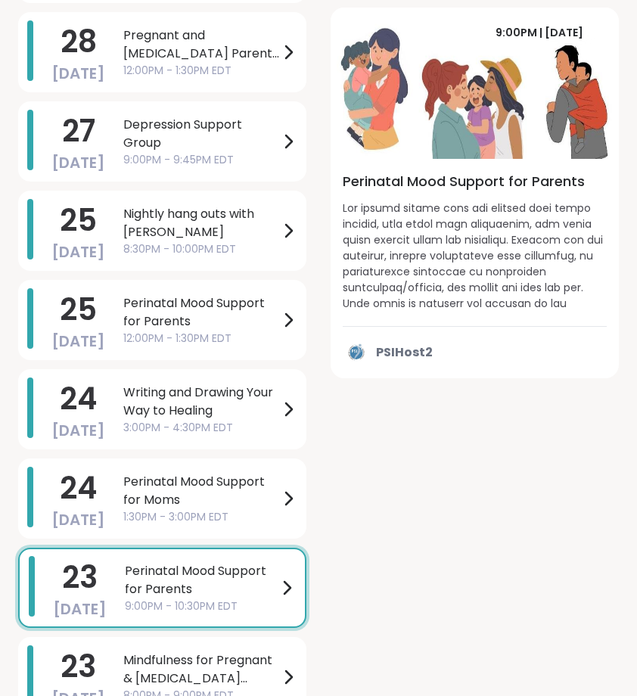
click at [267, 489] on span "Perinatal Mood Support for Moms" at bounding box center [201, 491] width 156 height 36
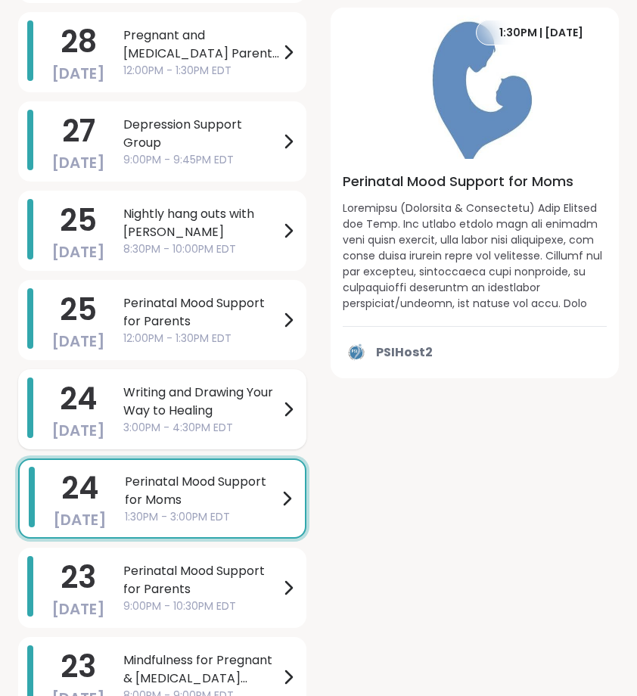
click at [266, 445] on div "[DATE] Writing and Drawing Your Way to Healing 3:00PM - 4:30PM EDT" at bounding box center [162, 409] width 288 height 80
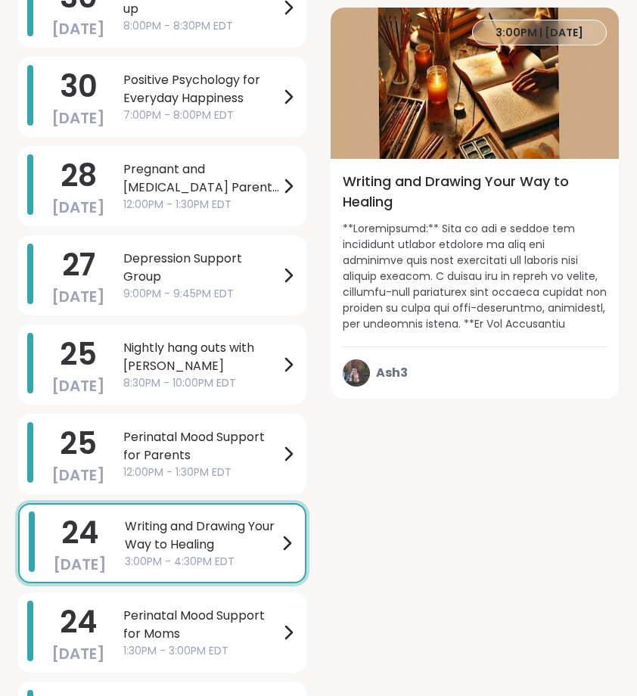
scroll to position [17366, 0]
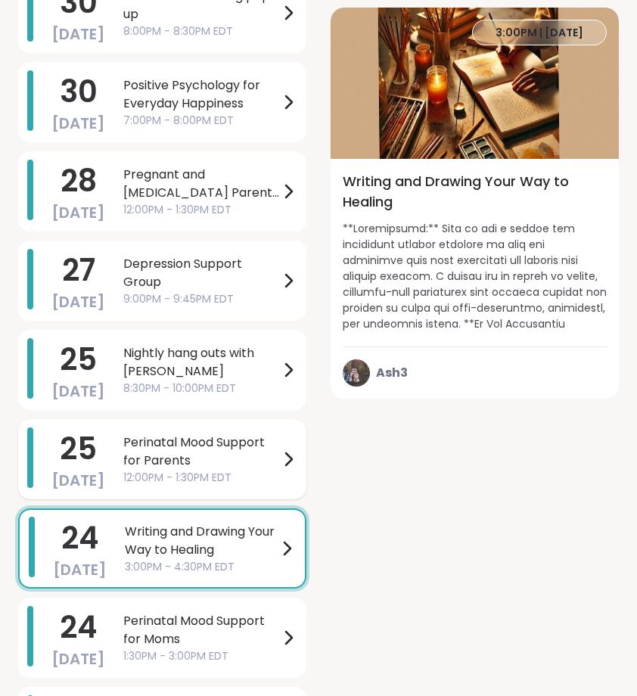
click at [266, 445] on span "Perinatal Mood Support for Parents" at bounding box center [201, 452] width 156 height 36
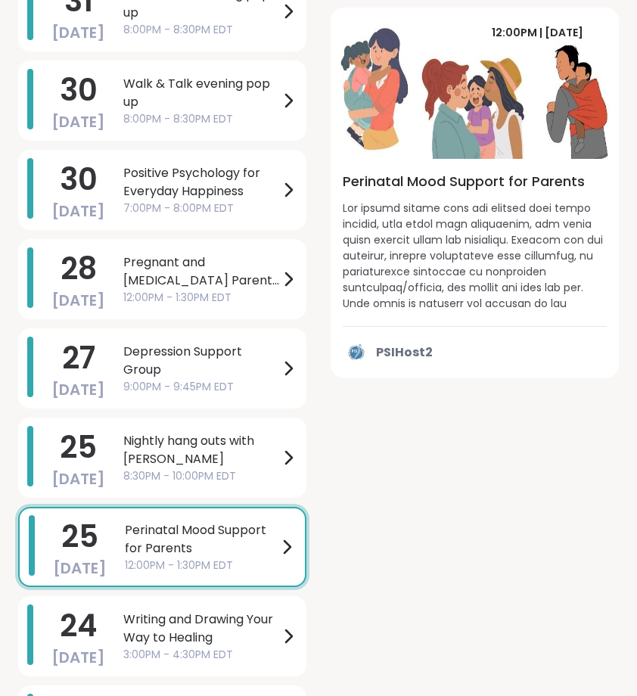
scroll to position [17277, 0]
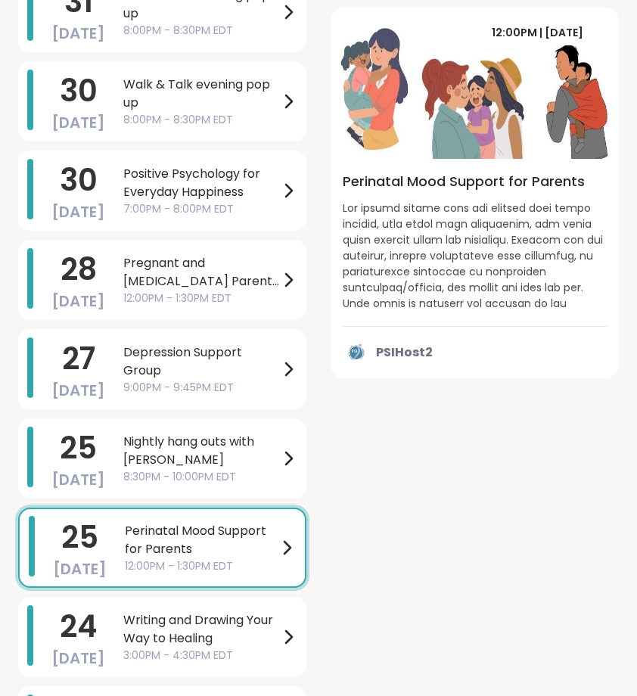
click at [266, 445] on span "Nightly hang outs with [PERSON_NAME]" at bounding box center [201, 451] width 156 height 36
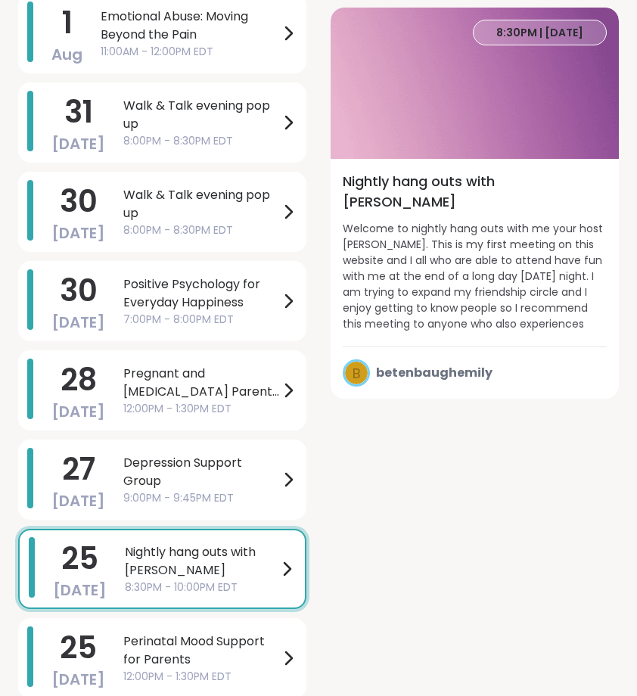
scroll to position [17166, 0]
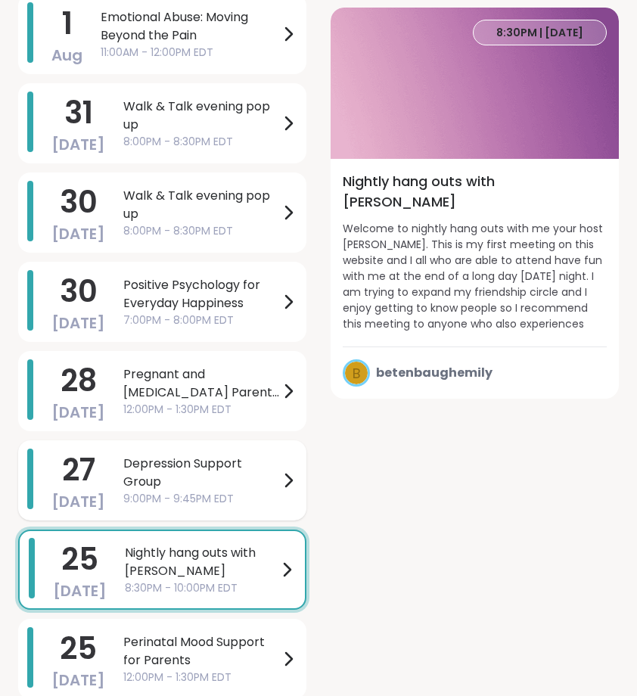
click at [285, 473] on icon at bounding box center [288, 480] width 18 height 18
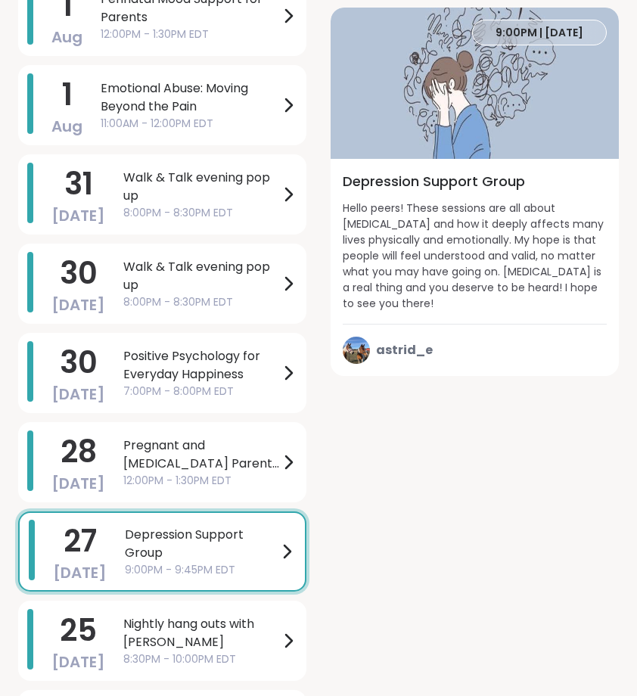
scroll to position [17071, 0]
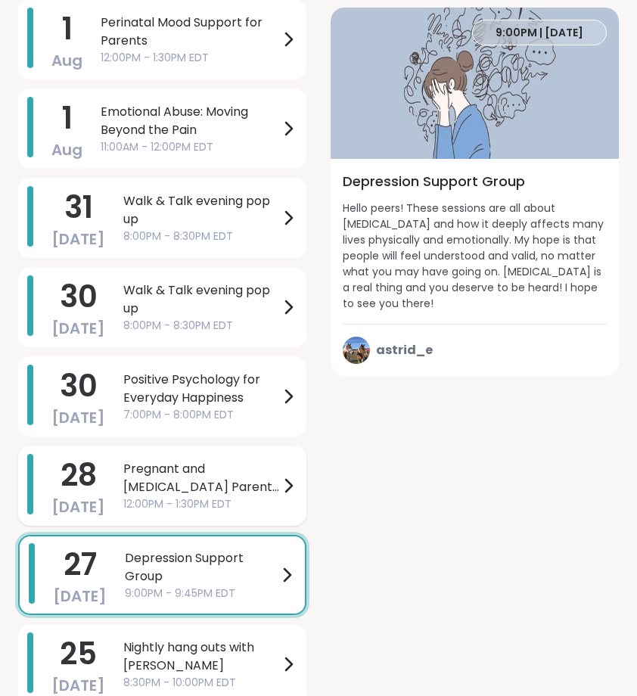
click at [285, 468] on div "Pregnant and [MEDICAL_DATA] Parents of Multiples 12:00PM - 1:30PM EDT" at bounding box center [210, 486] width 174 height 52
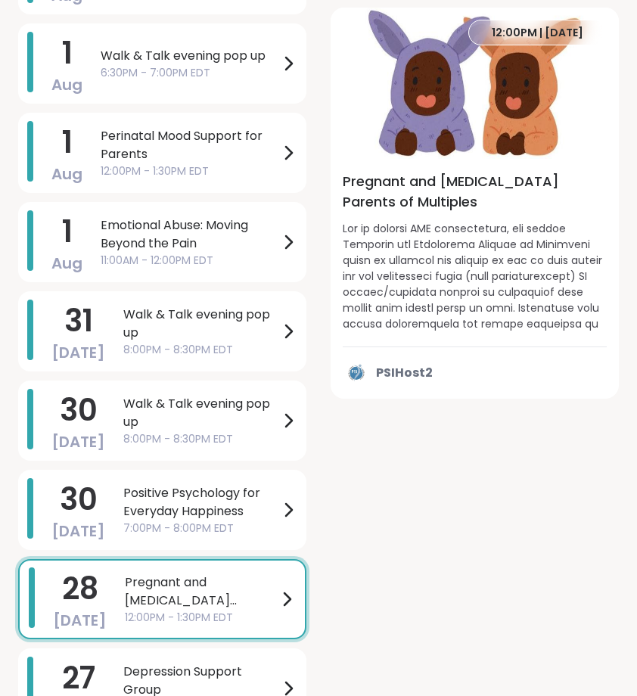
scroll to position [16951, 0]
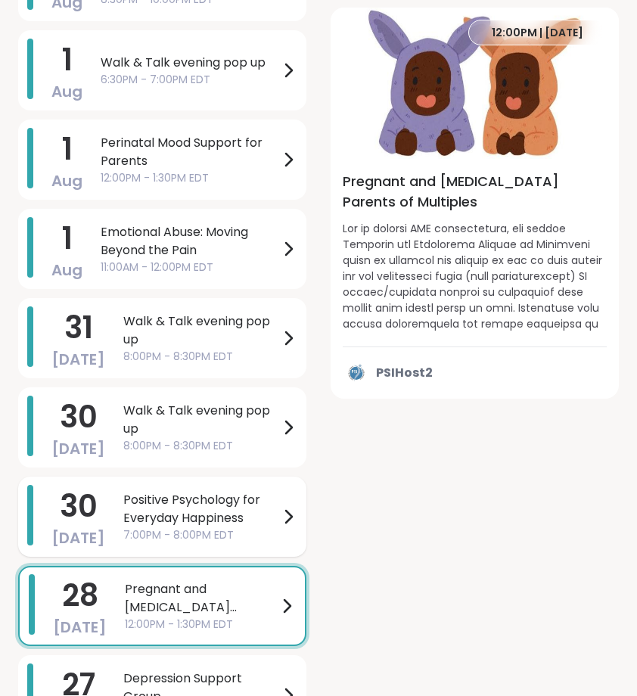
click at [285, 497] on div "Positive Psychology for Everyday Happiness 7:00PM - 8:00PM EDT" at bounding box center [210, 517] width 174 height 52
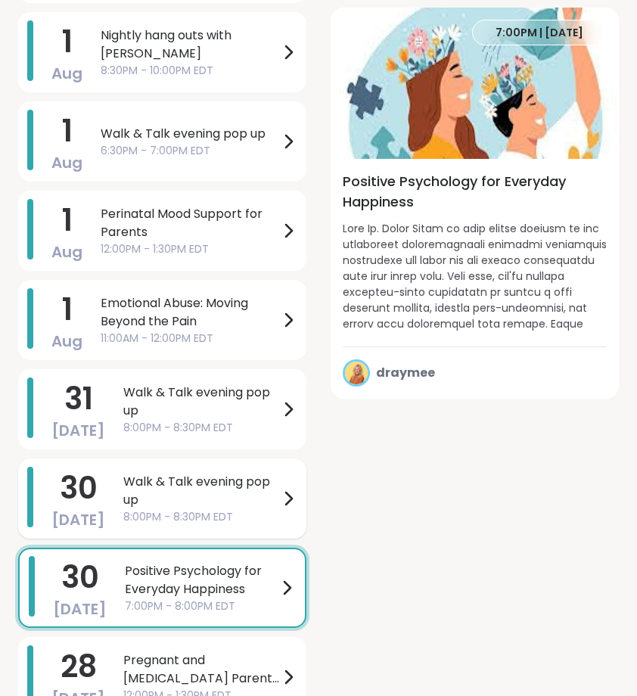
scroll to position [16877, 0]
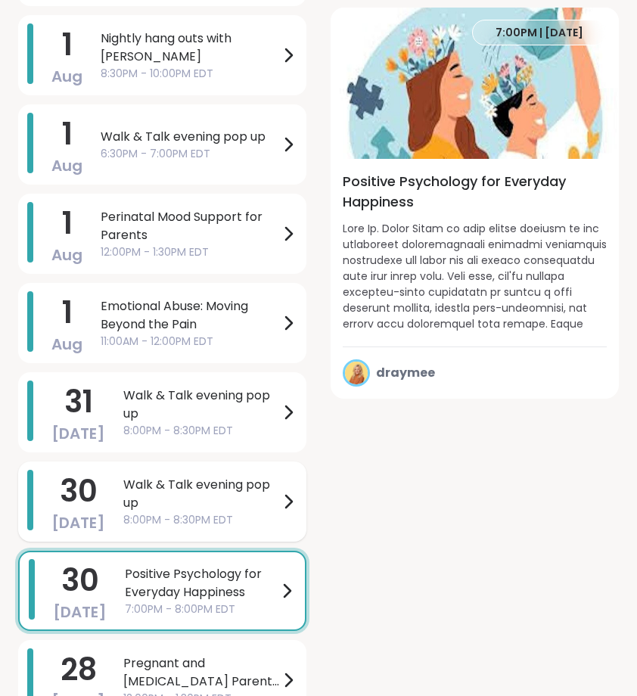
click at [275, 518] on span "8:00PM - 8:30PM EDT" at bounding box center [201, 520] width 156 height 16
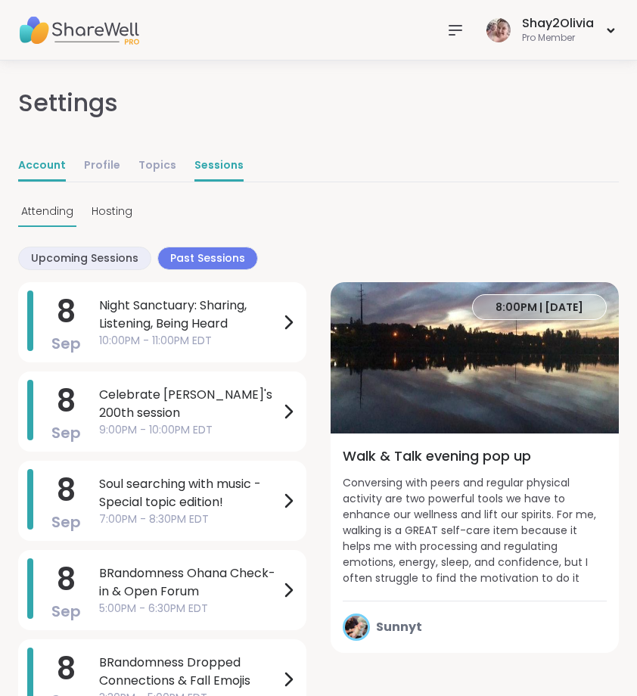
scroll to position [0, 0]
click at [31, 170] on link "Account" at bounding box center [42, 166] width 48 height 30
select select "**"
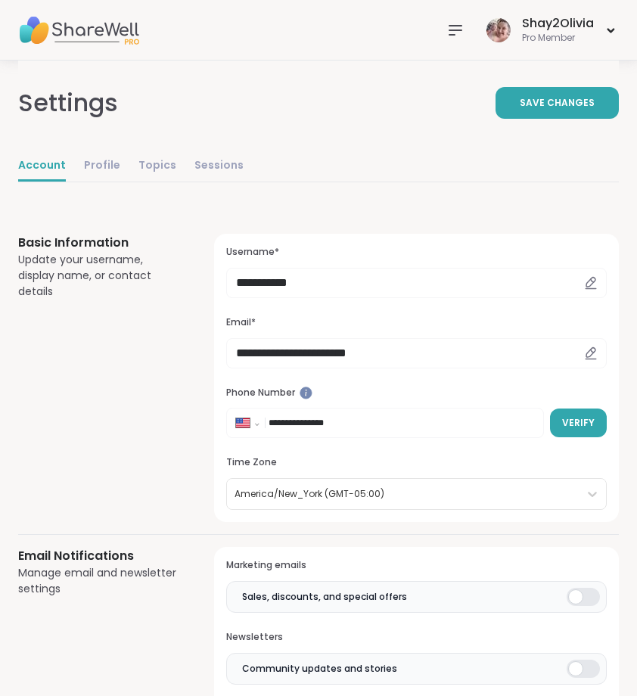
click at [459, 23] on icon at bounding box center [456, 30] width 18 height 18
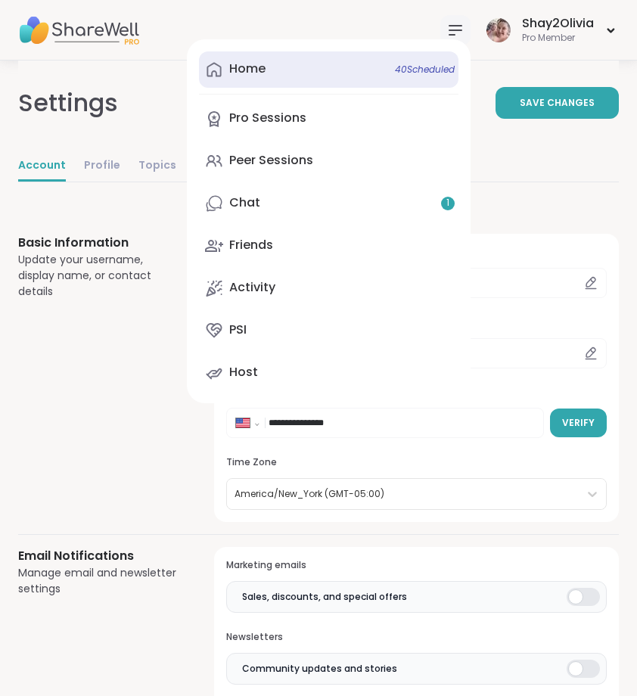
click at [285, 67] on link "Home 40 Scheduled" at bounding box center [329, 69] width 260 height 36
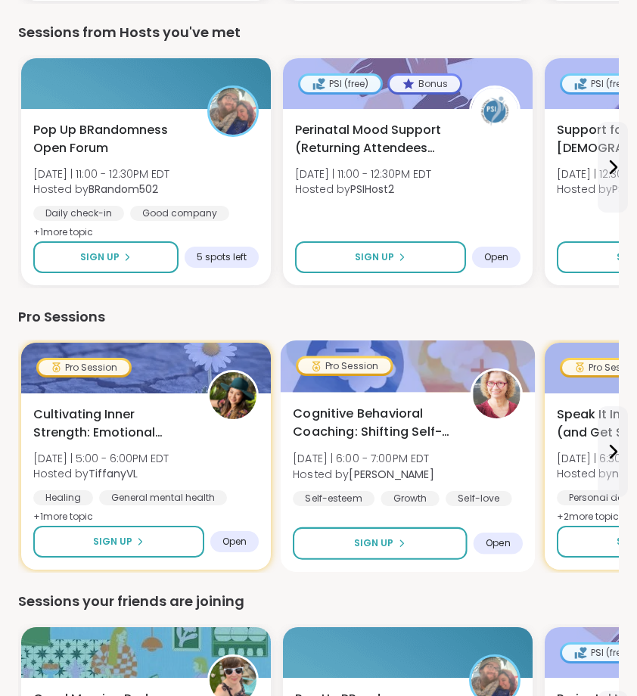
scroll to position [750, 0]
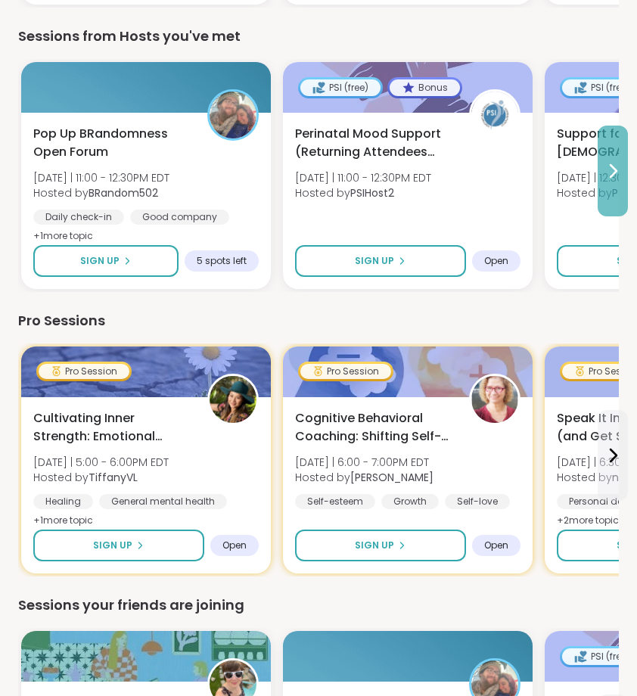
click at [611, 198] on button at bounding box center [613, 171] width 30 height 91
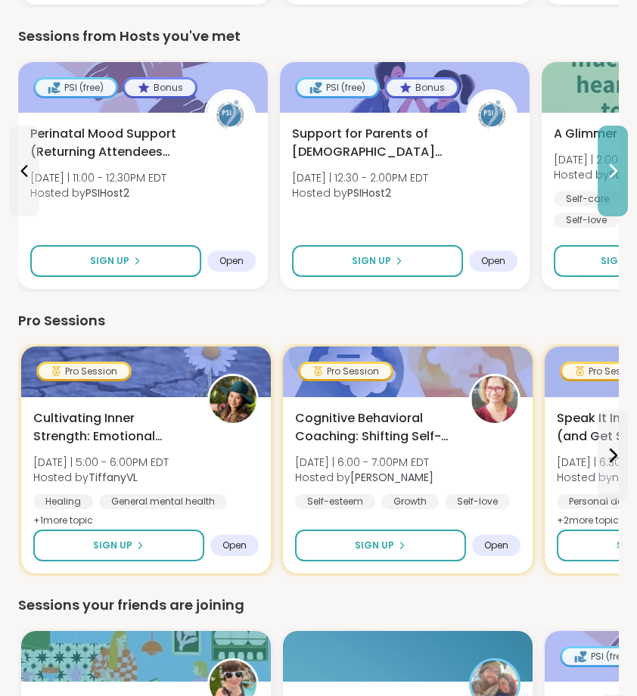
click at [611, 198] on button at bounding box center [613, 171] width 30 height 91
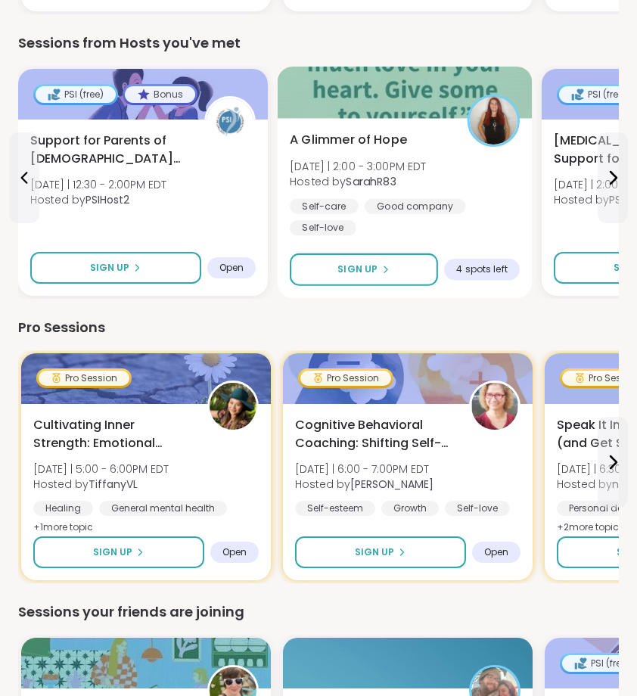
scroll to position [739, 0]
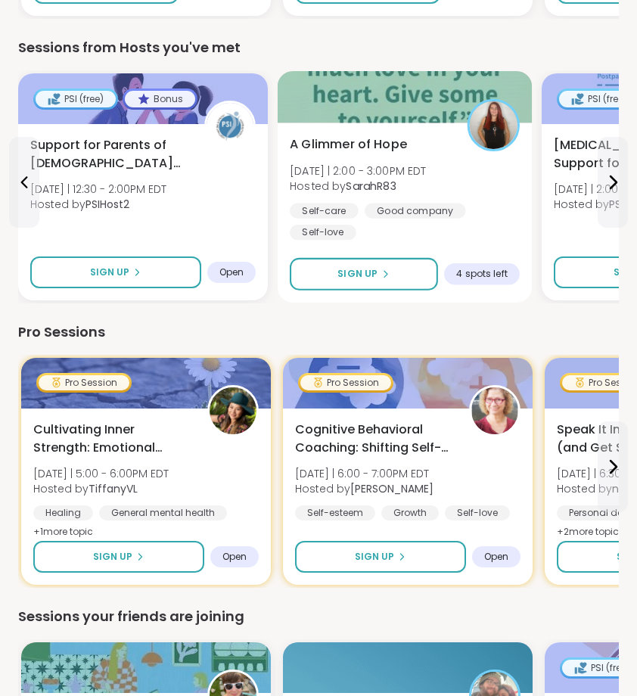
click at [461, 244] on div "A Glimmer of Hope [DATE] | 2:00 - 3:00PM EDT Hosted by SarahR83 Self-care Good …" at bounding box center [405, 213] width 255 height 180
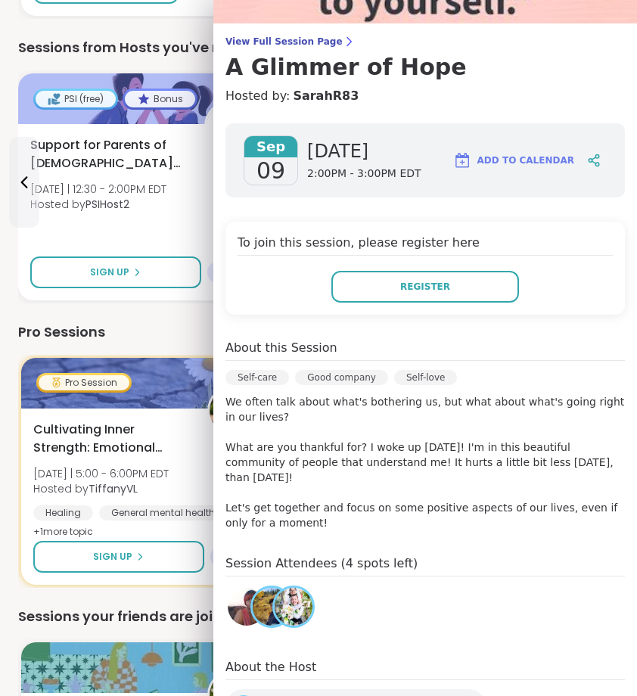
scroll to position [99, 0]
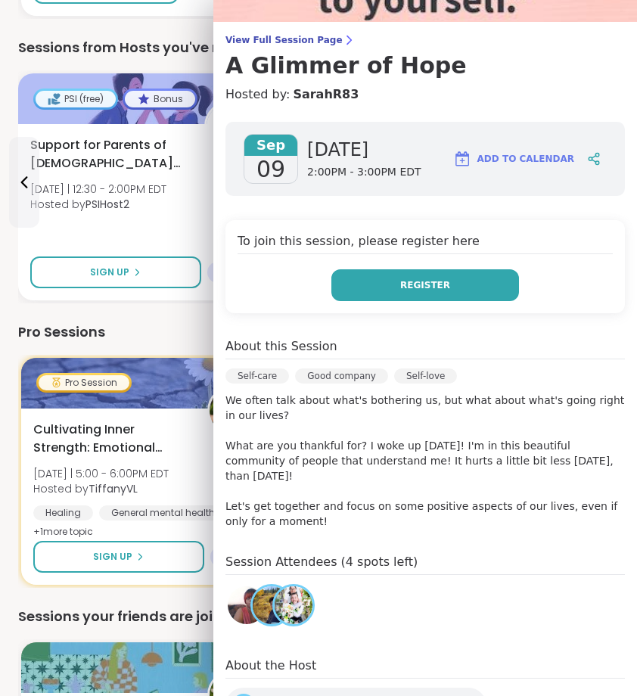
click at [471, 293] on button "Register" at bounding box center [425, 285] width 188 height 32
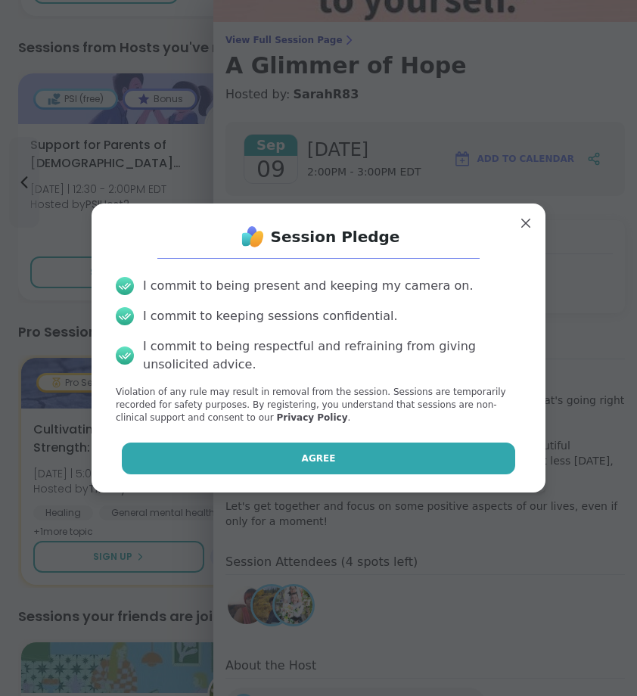
click at [410, 451] on button "Agree" at bounding box center [319, 459] width 394 height 32
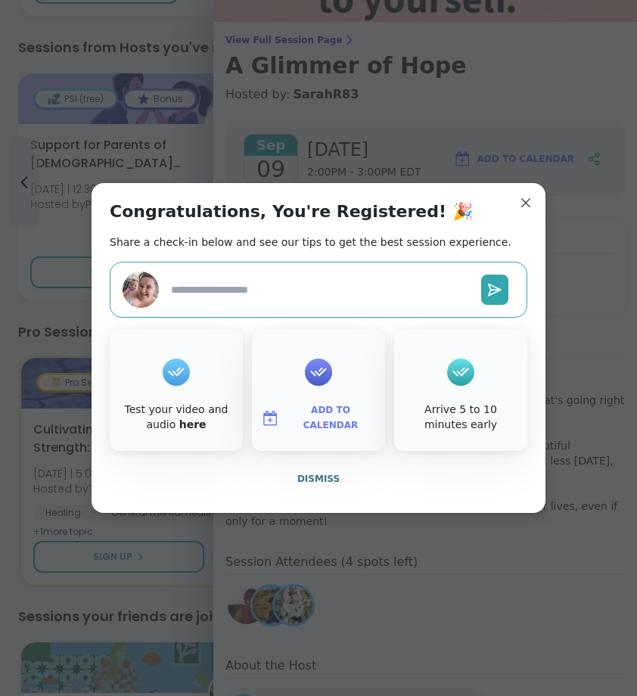
type textarea "*"
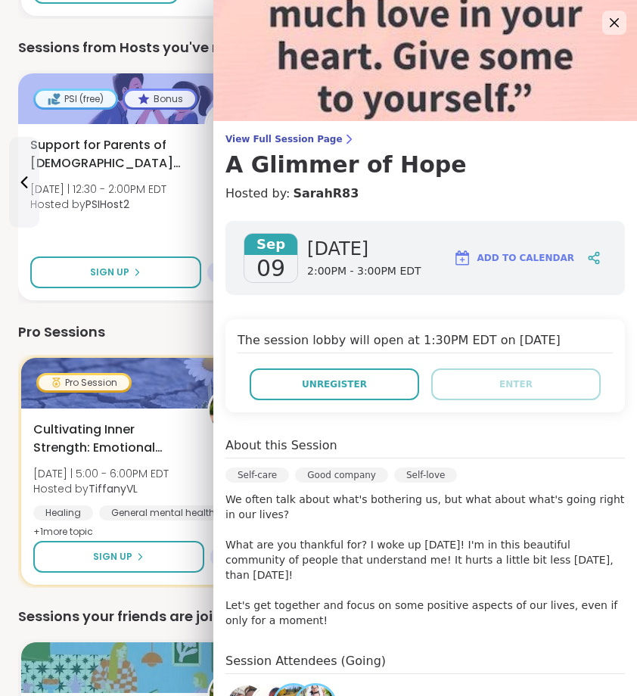
scroll to position [0, 0]
click at [605, 20] on icon at bounding box center [614, 22] width 19 height 19
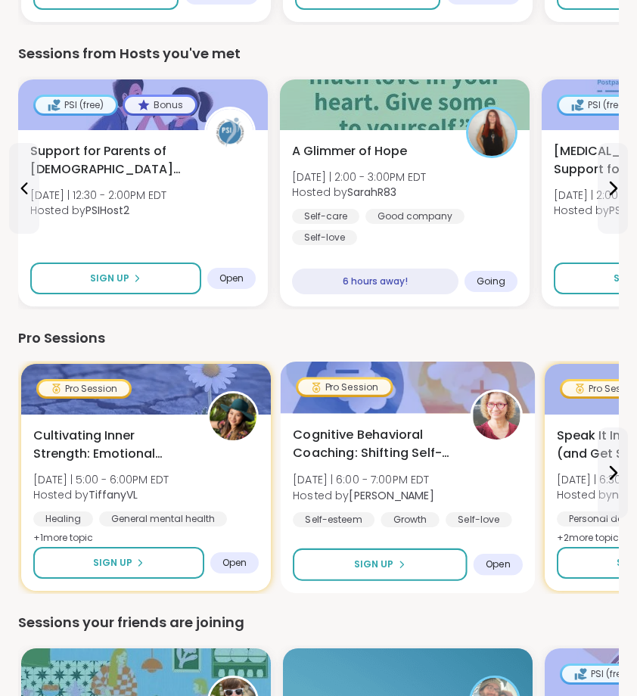
scroll to position [733, 0]
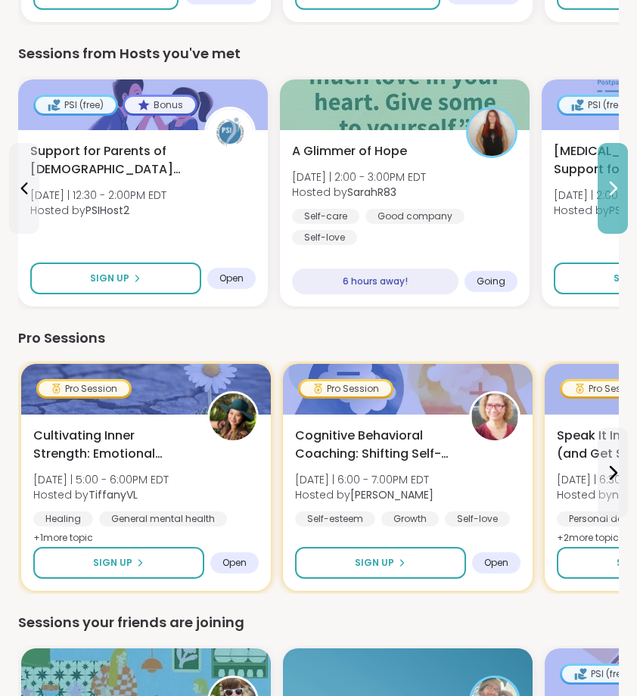
click at [624, 192] on button at bounding box center [613, 188] width 30 height 91
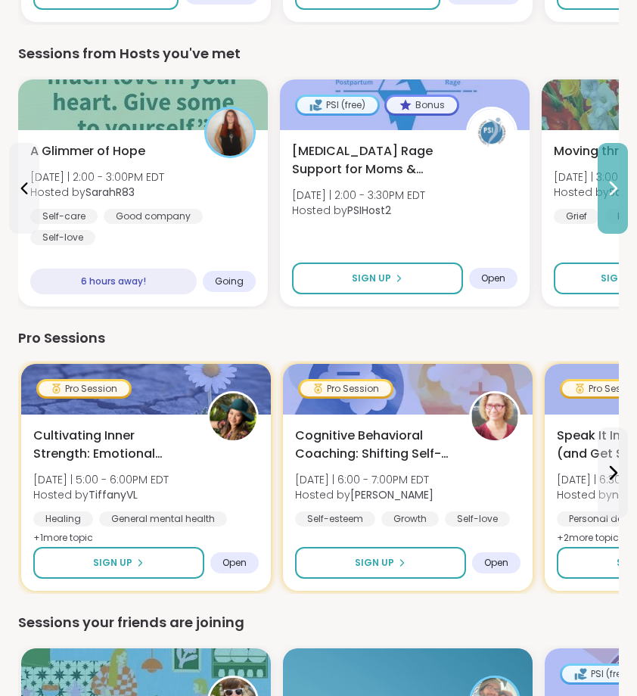
click at [622, 192] on button at bounding box center [613, 188] width 30 height 91
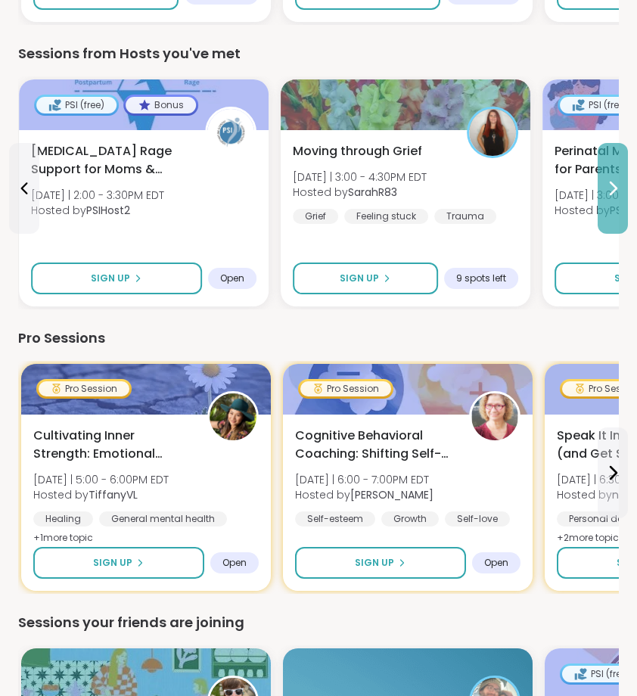
click at [622, 192] on button at bounding box center [613, 188] width 30 height 91
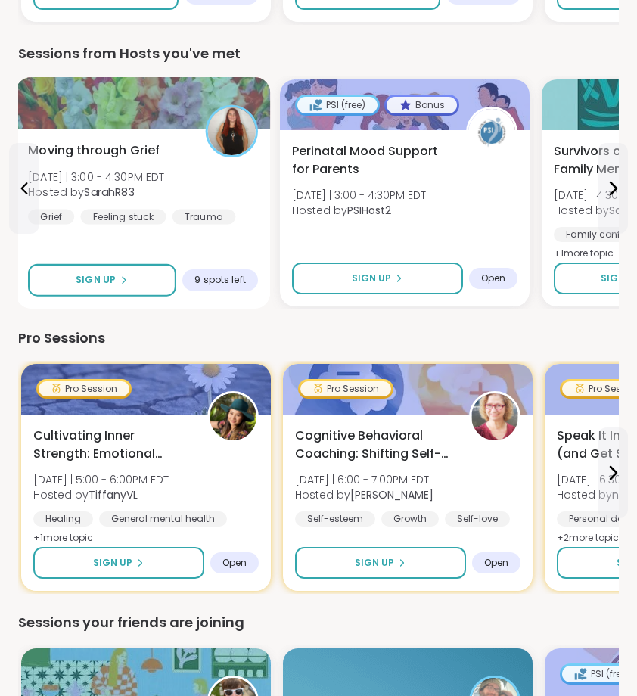
click at [241, 242] on div "Moving through Grief [DATE] | 3:00 - 4:30PM EDT Hosted by SarahR83 Grief Feelin…" at bounding box center [143, 219] width 255 height 180
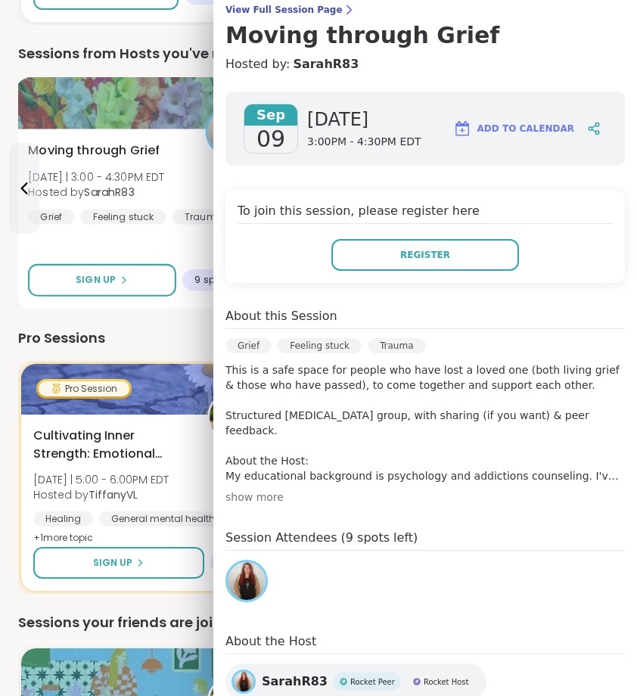
scroll to position [152, 0]
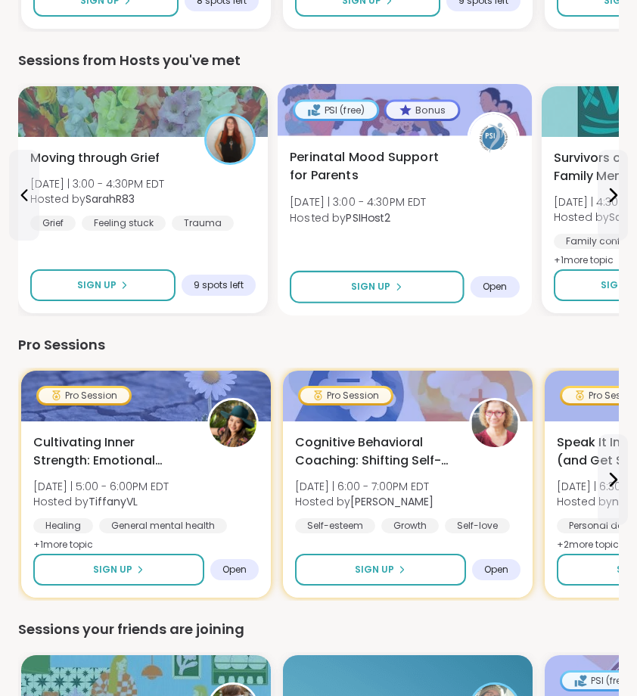
scroll to position [723, 0]
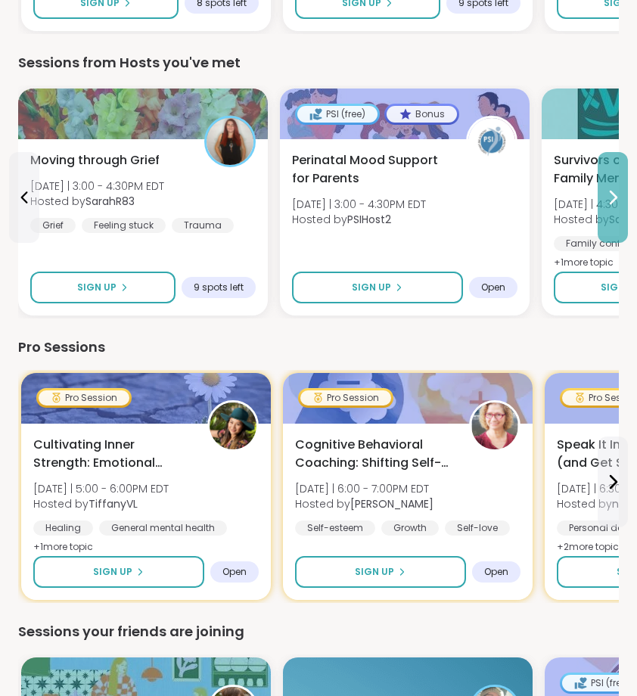
click at [601, 193] on button at bounding box center [613, 197] width 30 height 91
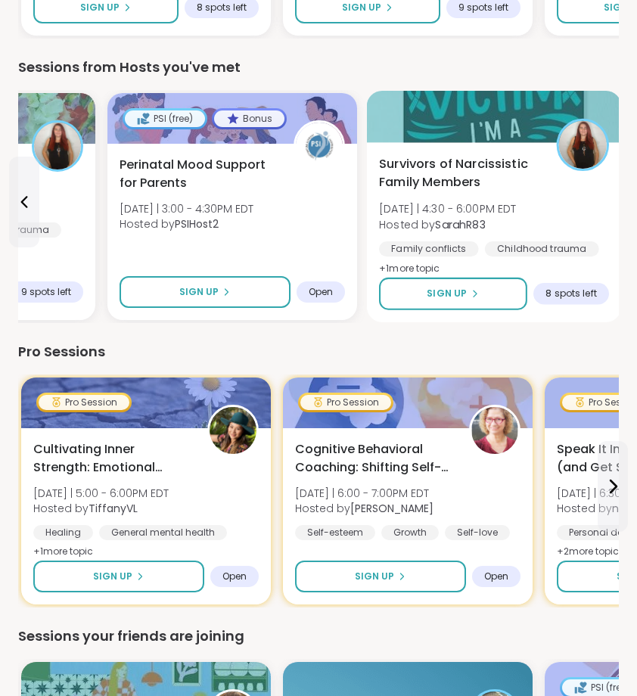
scroll to position [718, 0]
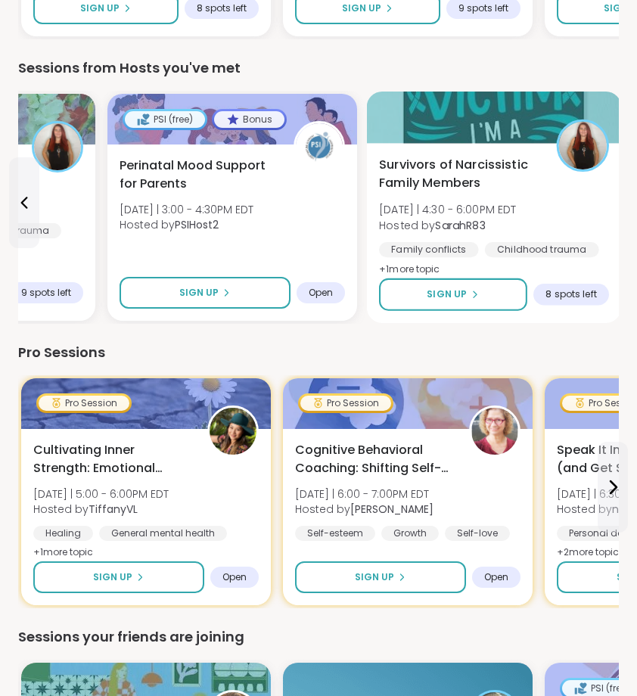
select select "**"
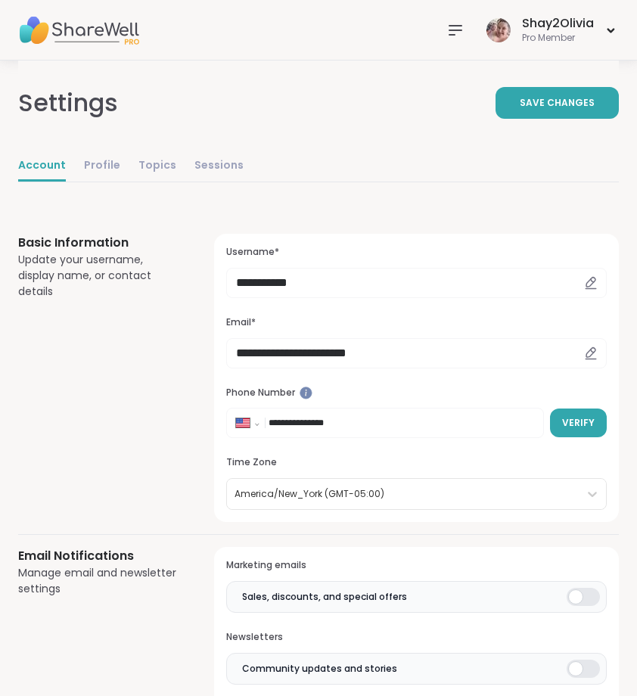
click at [454, 29] on icon at bounding box center [456, 30] width 18 height 18
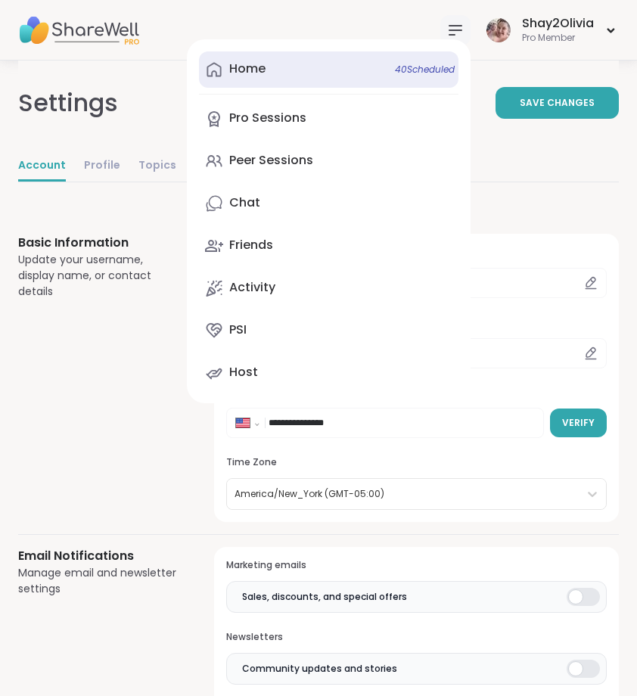
click at [364, 80] on link "Home 40 Scheduled" at bounding box center [329, 69] width 260 height 36
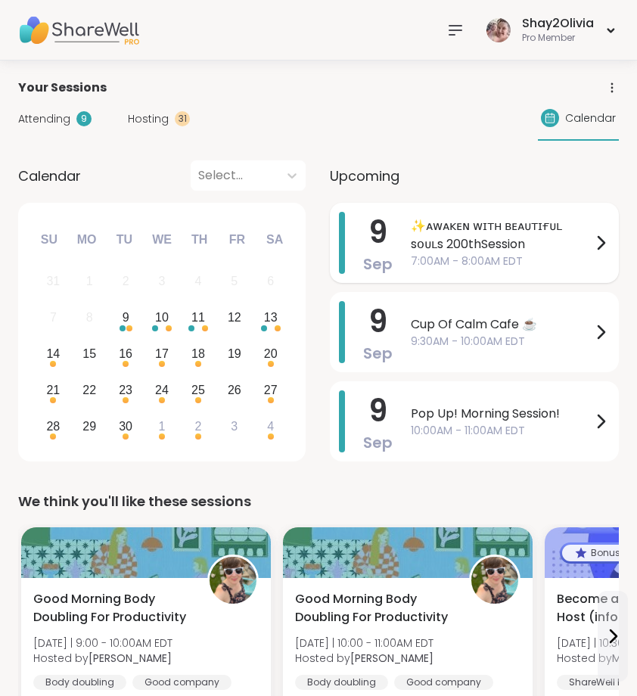
click at [452, 275] on div "[DATE] ✨ᴀᴡᴀᴋᴇɴ ᴡɪᴛʜ ʙᴇᴀᴜᴛɪғᴜʟ sᴏᴜʟs 200thSession 7:00AM - 8:00AM EDT" at bounding box center [474, 243] width 289 height 80
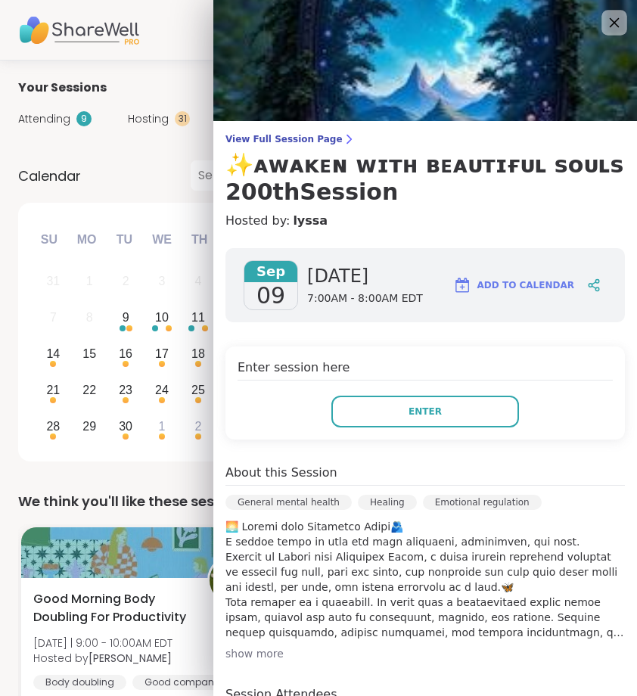
click at [605, 20] on icon at bounding box center [614, 22] width 19 height 19
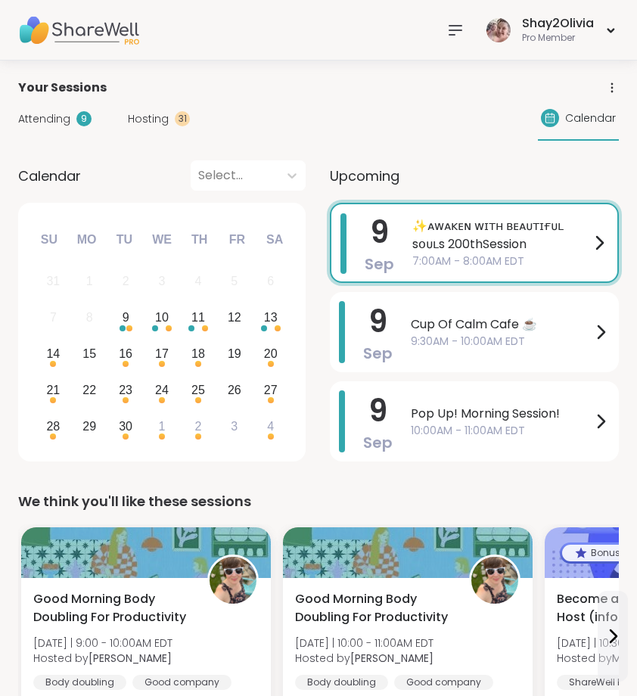
click at [51, 110] on div "Attending 9 Hosting 31 Calendar" at bounding box center [318, 119] width 601 height 44
click at [56, 126] on span "Attending" at bounding box center [44, 119] width 52 height 16
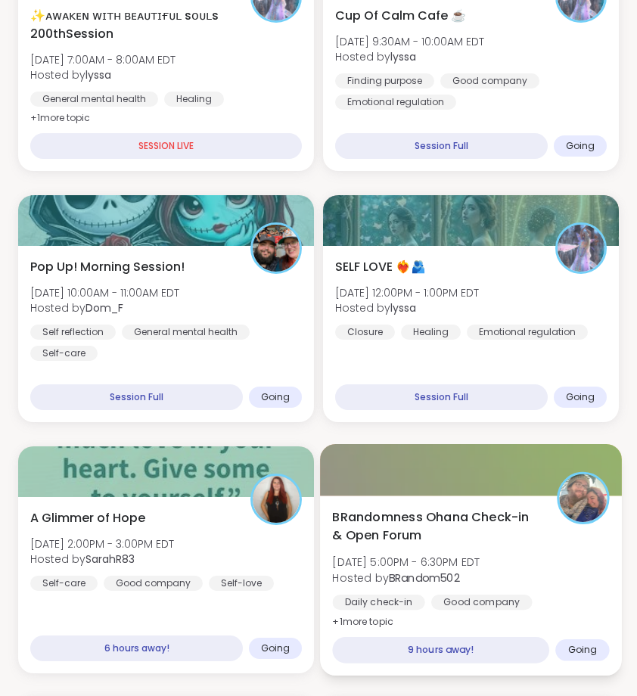
scroll to position [172, 0]
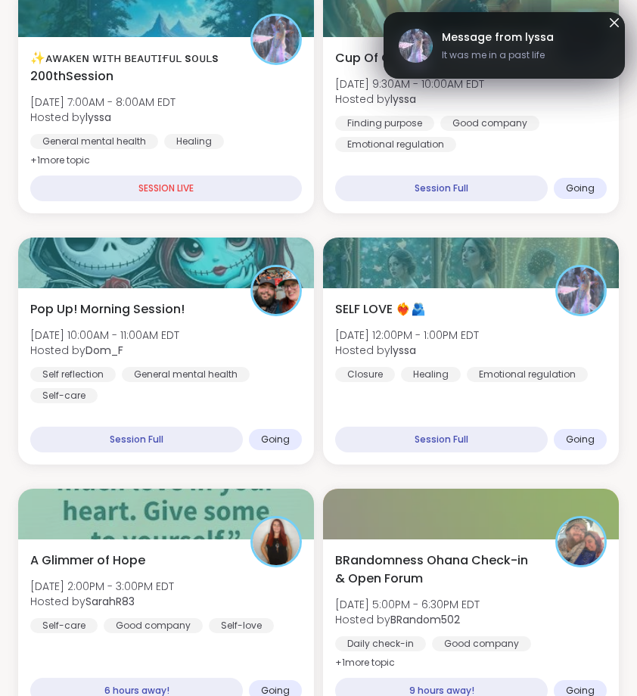
click at [478, 49] on span "It was me in a past life" at bounding box center [498, 55] width 112 height 14
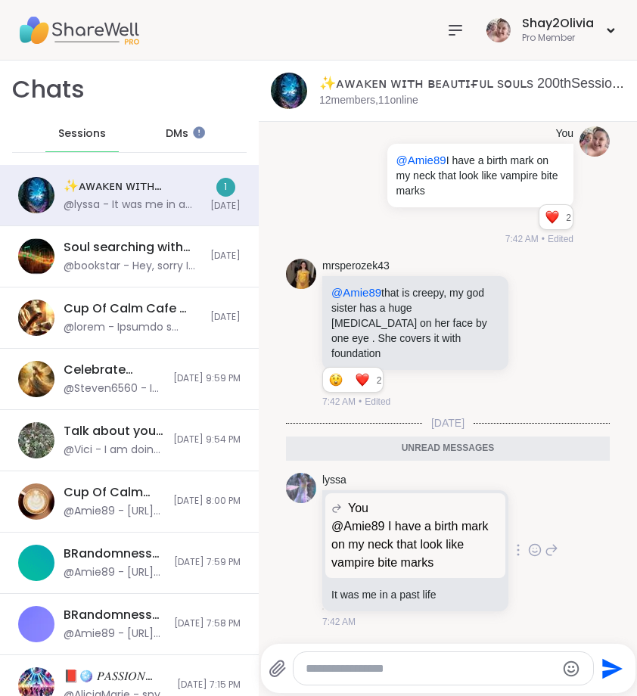
click at [530, 555] on icon at bounding box center [535, 549] width 11 height 11
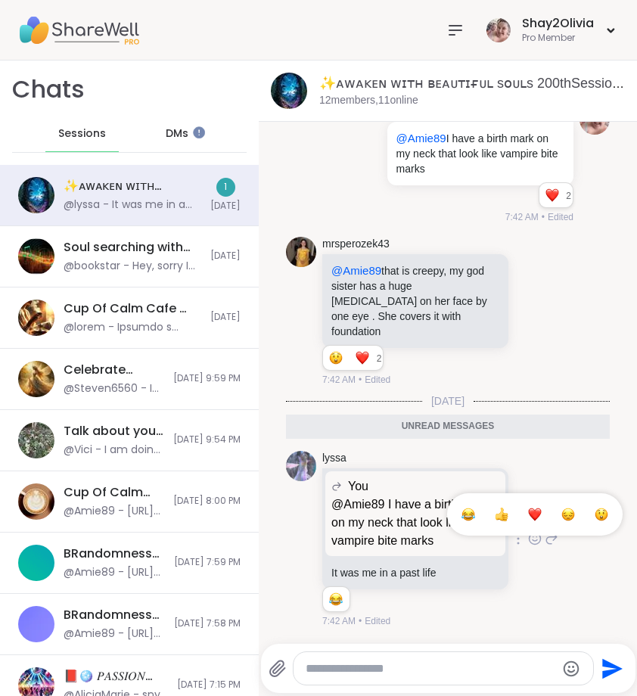
click at [520, 526] on button "Select Reaction: Heart" at bounding box center [535, 514] width 30 height 30
click at [530, 534] on icon at bounding box center [535, 539] width 11 height 11
click at [462, 521] on div "Select Reaction: Joy" at bounding box center [469, 515] width 14 height 14
click at [545, 539] on icon at bounding box center [552, 539] width 14 height 18
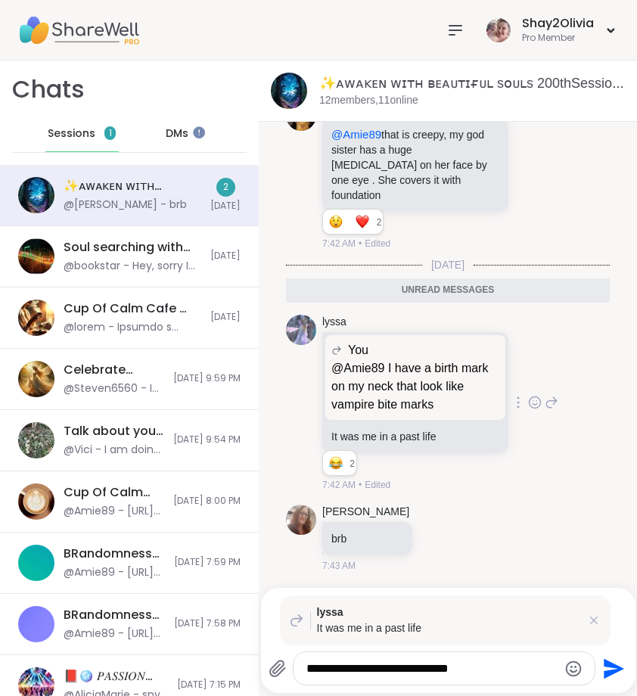
scroll to position [7761, 0]
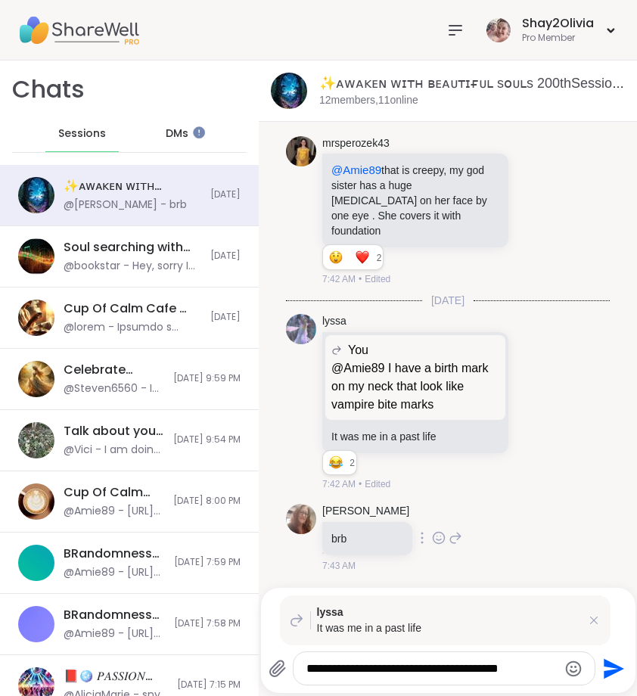
type textarea "**********"
